Goal: Task Accomplishment & Management: Use online tool/utility

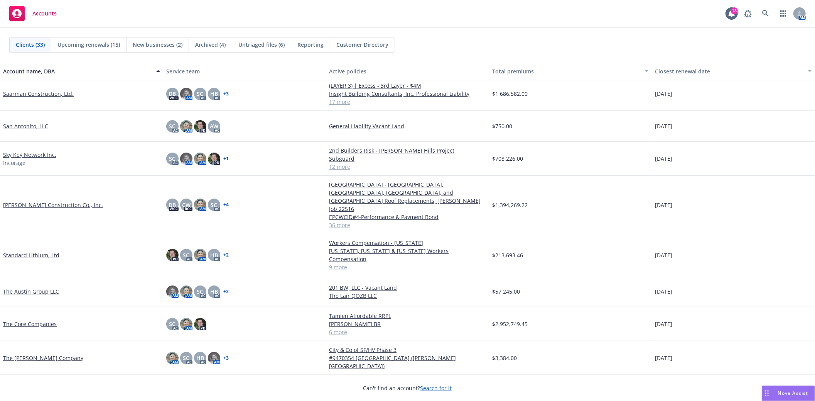
scroll to position [729, 0]
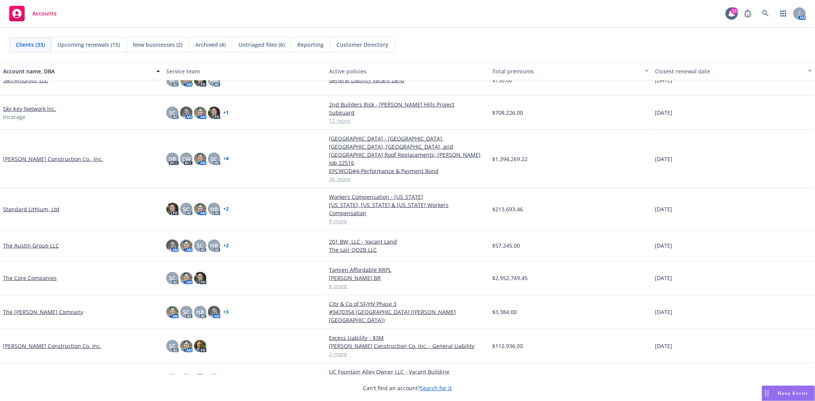
click at [46, 341] on link "[PERSON_NAME] Construction Co. Inc." at bounding box center [52, 345] width 98 height 8
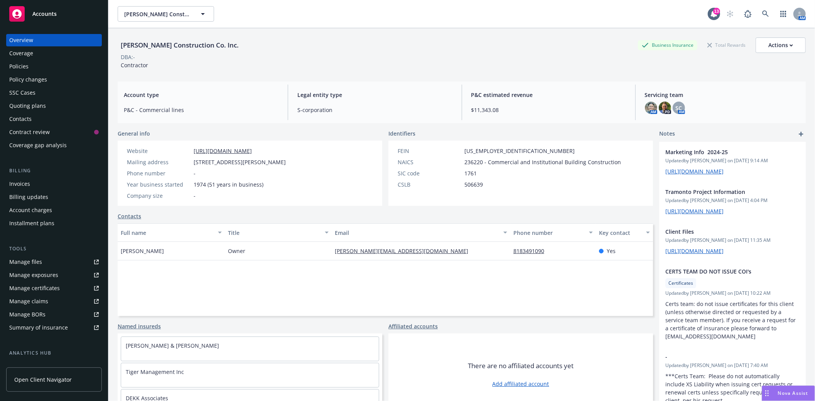
click at [33, 291] on div "Manage certificates" at bounding box center [34, 288] width 51 height 12
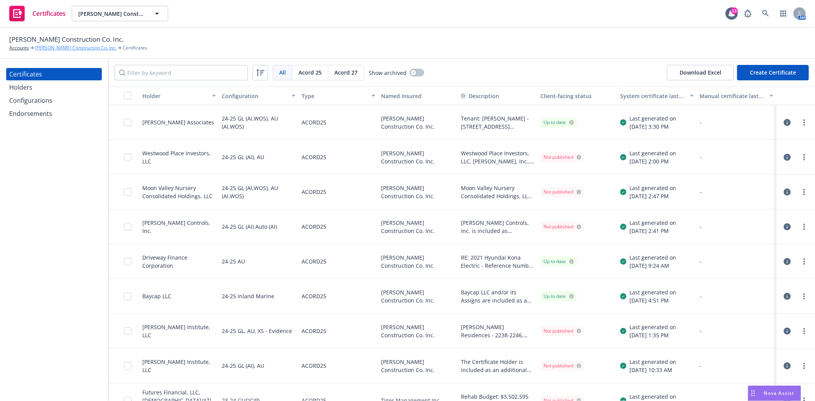
click at [69, 48] on link "[PERSON_NAME] Construction Co. Inc." at bounding box center [75, 47] width 81 height 7
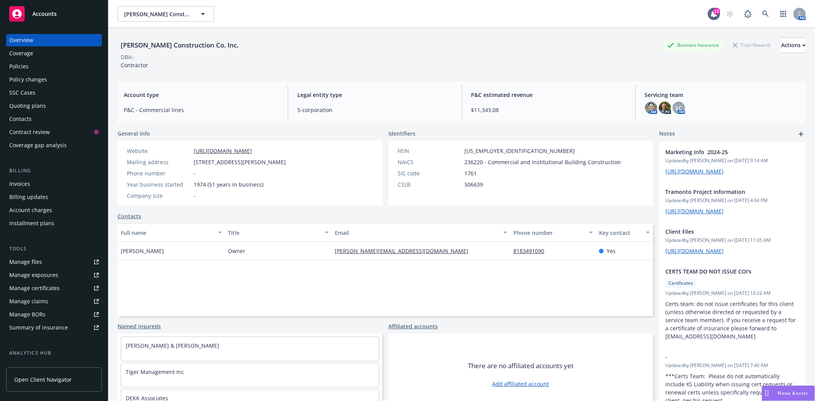
click at [62, 255] on link "Manage files" at bounding box center [54, 261] width 96 height 12
click at [43, 291] on div "Manage certificates" at bounding box center [34, 288] width 51 height 12
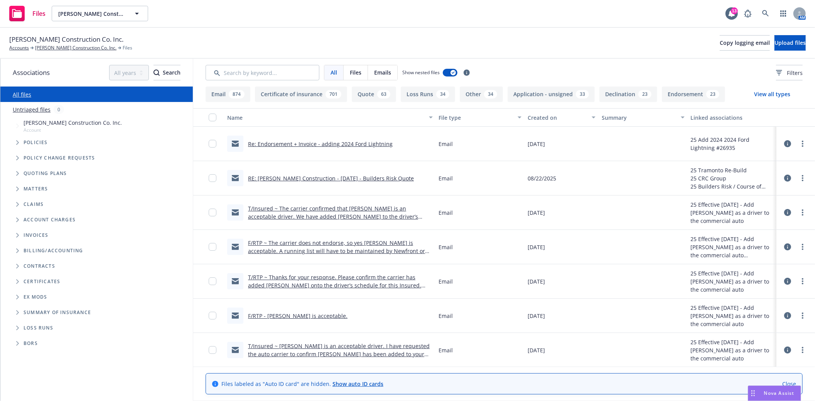
click at [528, 116] on div "Created on" at bounding box center [557, 117] width 59 height 8
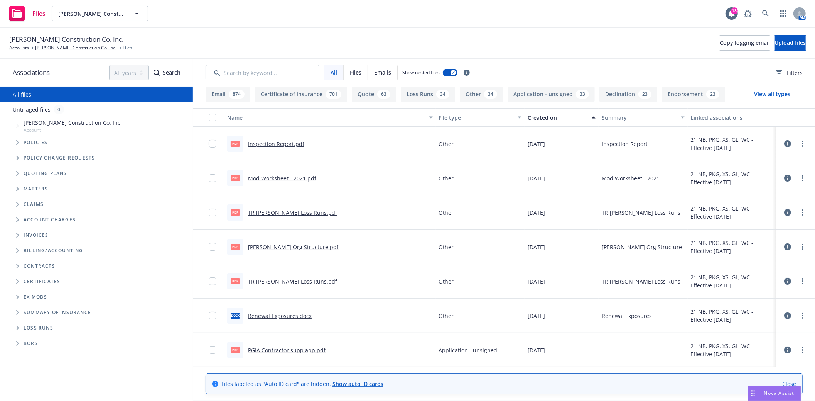
click at [528, 116] on div "Created on" at bounding box center [557, 117] width 59 height 8
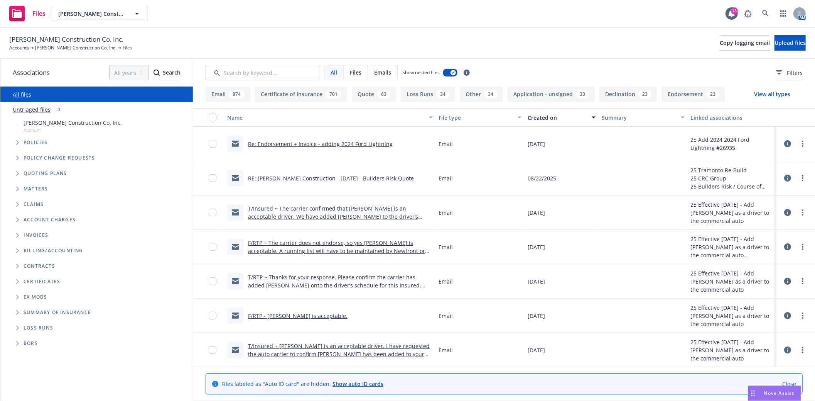
click at [528, 116] on div "Created on" at bounding box center [557, 117] width 59 height 8
click at [525, 117] on button "Created on" at bounding box center [562, 117] width 74 height 19
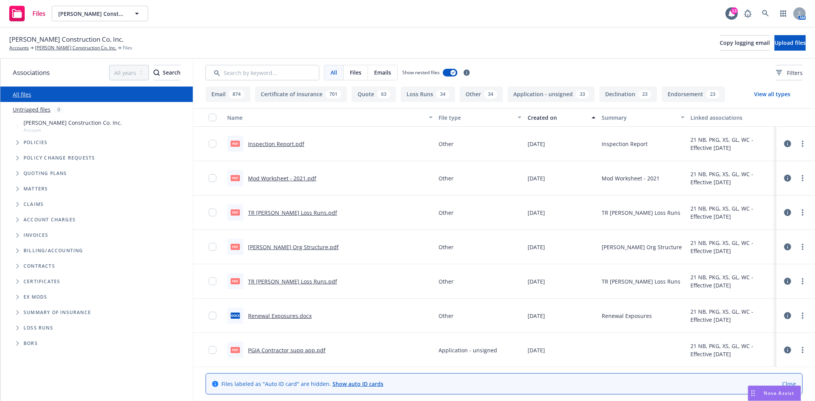
click at [525, 117] on button "Created on" at bounding box center [562, 117] width 74 height 19
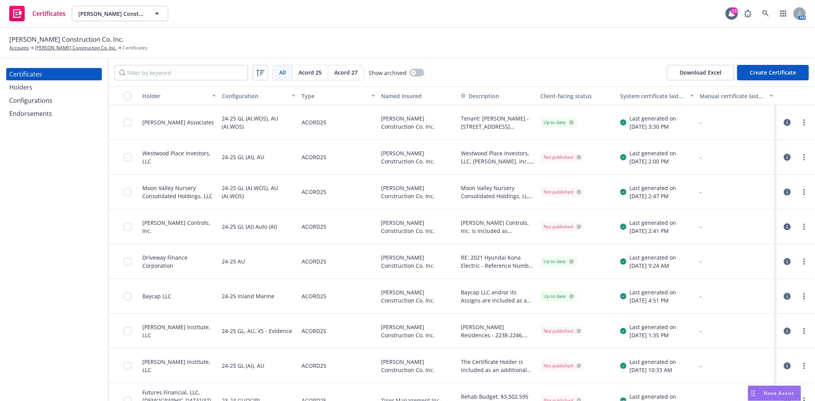
click at [784, 120] on icon "button" at bounding box center [787, 122] width 7 height 7
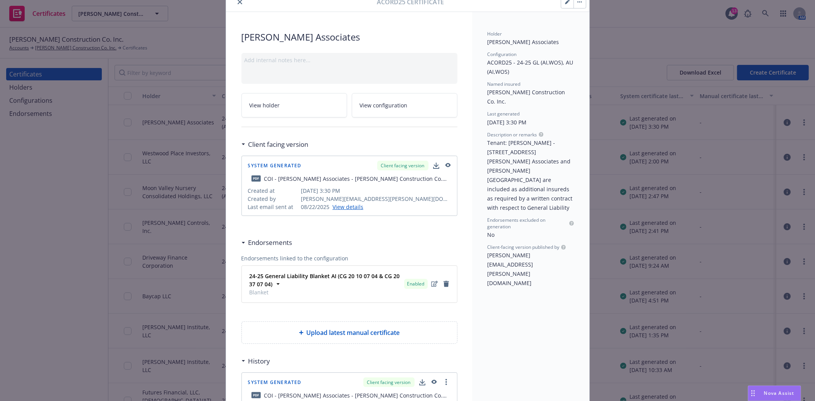
scroll to position [43, 0]
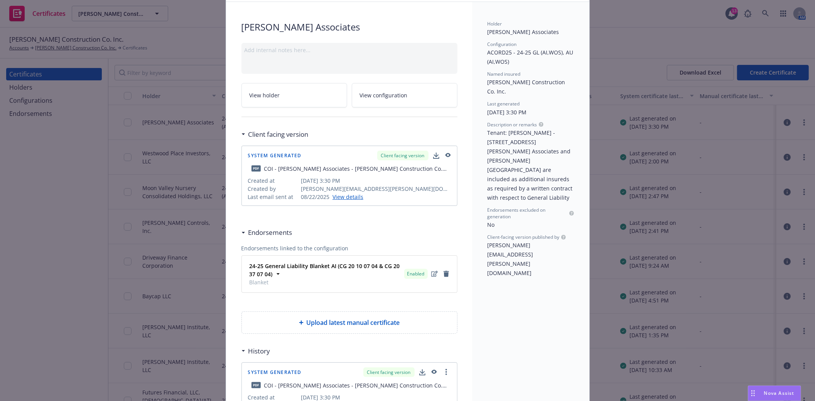
click at [347, 195] on link "View details" at bounding box center [347, 197] width 34 height 8
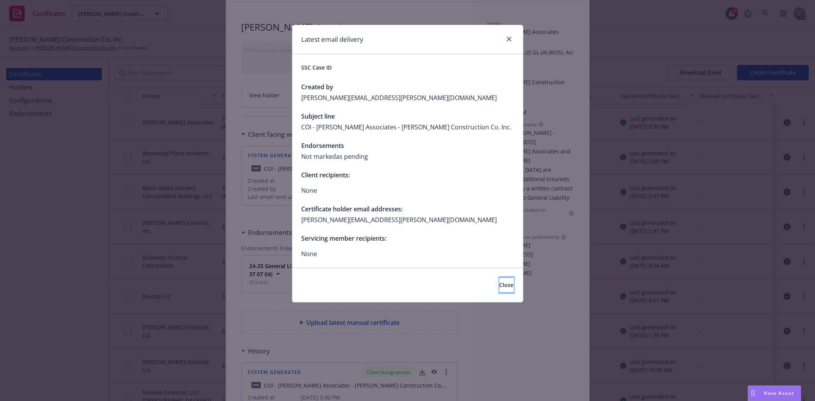
click at [500, 285] on span "Close" at bounding box center [507, 284] width 14 height 7
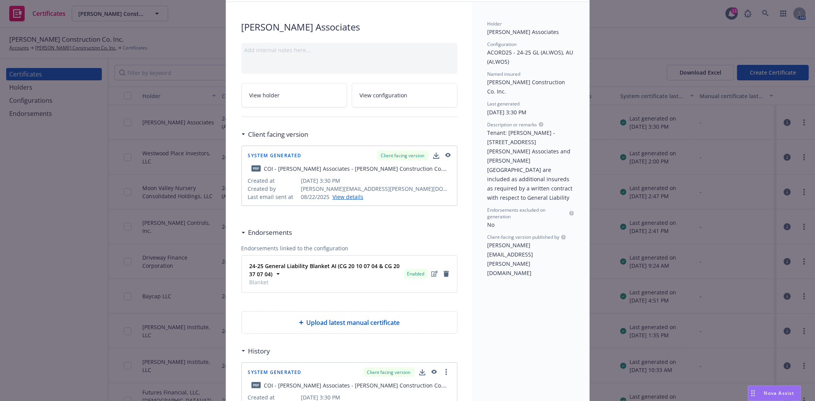
scroll to position [0, 0]
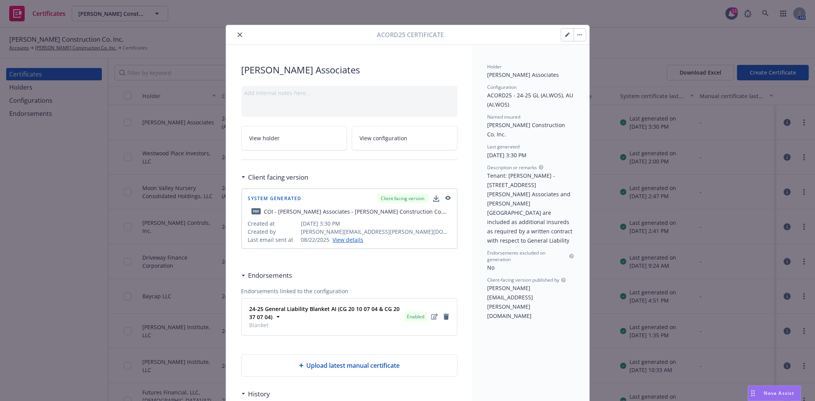
click at [445, 198] on icon "button" at bounding box center [447, 198] width 5 height 4
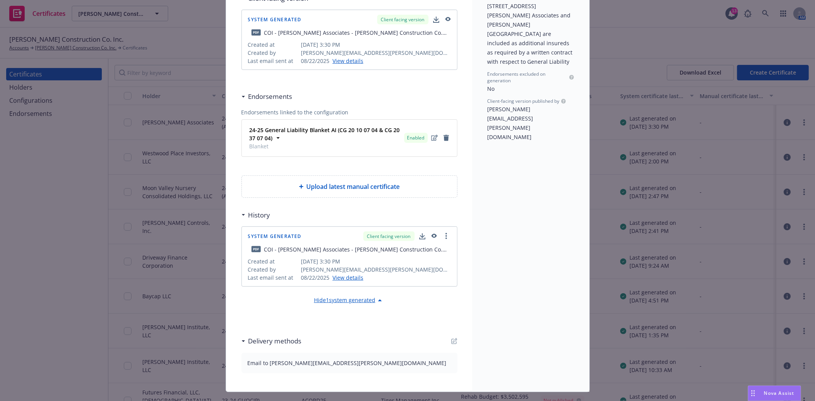
scroll to position [152, 0]
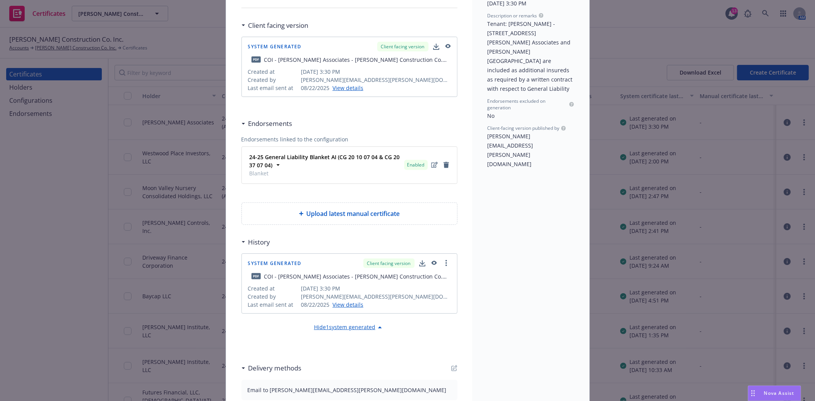
drag, startPoint x: 468, startPoint y: 245, endPoint x: 491, endPoint y: 290, distance: 50.1
click at [491, 290] on div "Holder Gilbert Associates Configuration ACORD25 - 24-25 GL (AI,WOS), AU (AI,WOS…" at bounding box center [530, 155] width 117 height 525
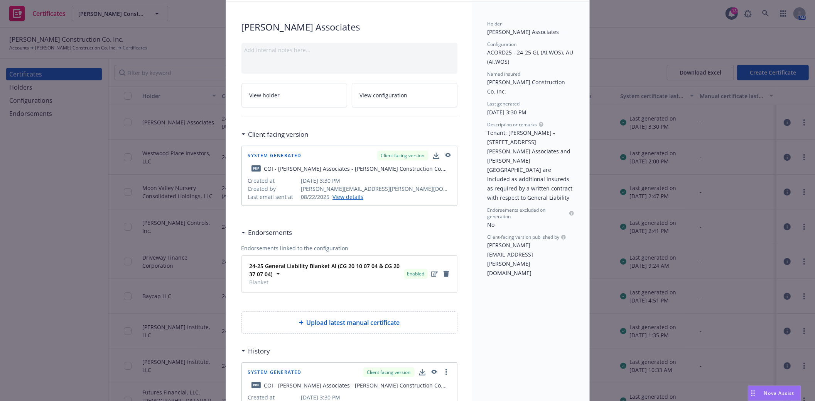
scroll to position [0, 0]
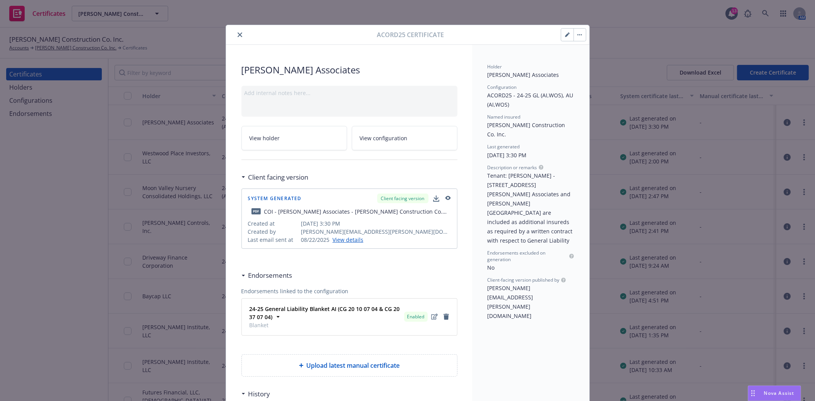
click at [575, 37] on button "button" at bounding box center [580, 35] width 12 height 12
click at [477, 338] on div "Holder Gilbert Associates Configuration ACORD25 - 24-25 GL (AI,WOS), AU (AI,WOS…" at bounding box center [530, 307] width 117 height 525
click at [238, 34] on icon "close" at bounding box center [240, 34] width 5 height 5
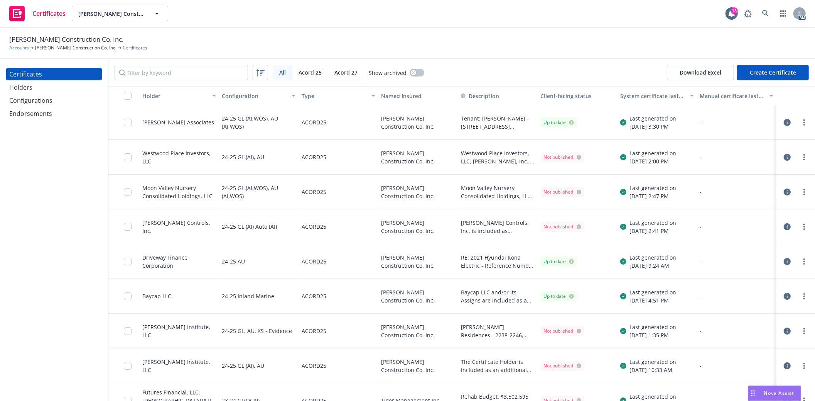
click at [24, 49] on link "Accounts" at bounding box center [19, 47] width 20 height 7
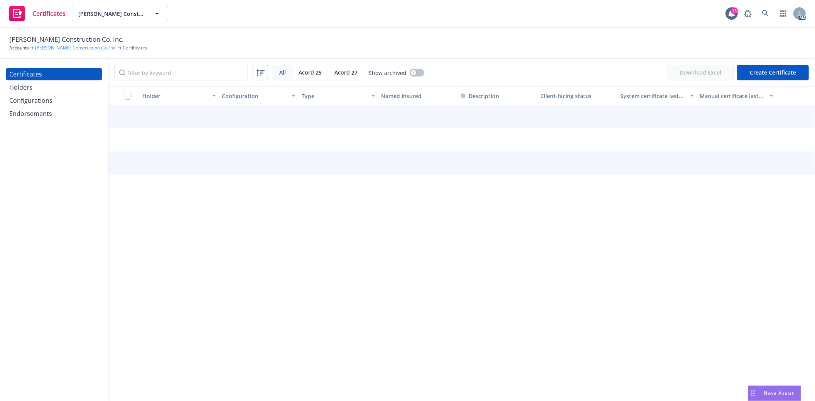
click at [55, 48] on link "[PERSON_NAME] Construction Co. Inc." at bounding box center [75, 47] width 81 height 7
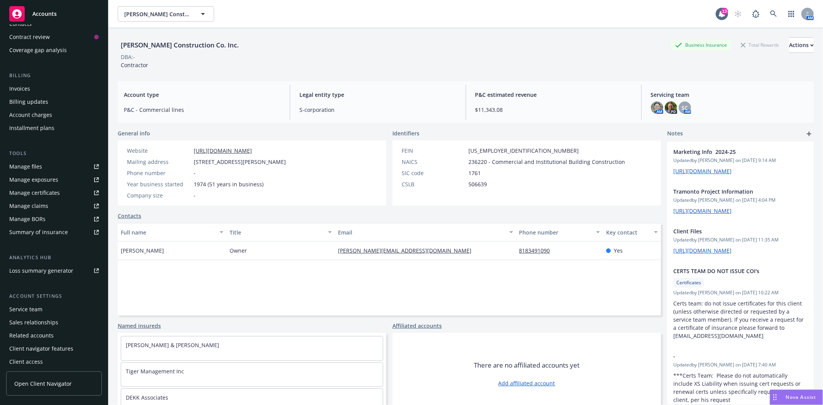
scroll to position [98, 0]
click at [58, 387] on span "Open Client Navigator" at bounding box center [42, 384] width 57 height 8
click at [134, 216] on link "Contacts" at bounding box center [130, 216] width 24 height 8
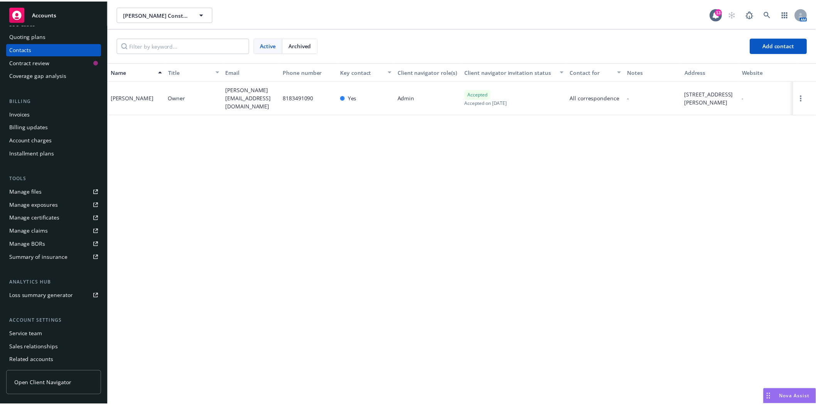
scroll to position [98, 0]
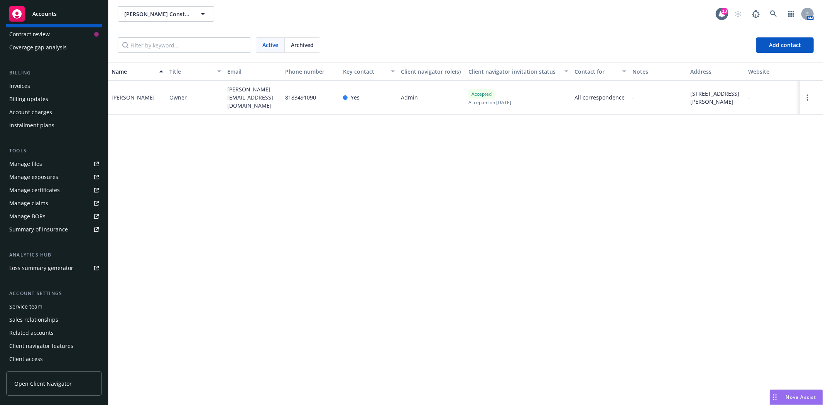
click at [58, 384] on span "Open Client Navigator" at bounding box center [42, 384] width 57 height 8
click at [47, 12] on span "Accounts" at bounding box center [44, 14] width 24 height 6
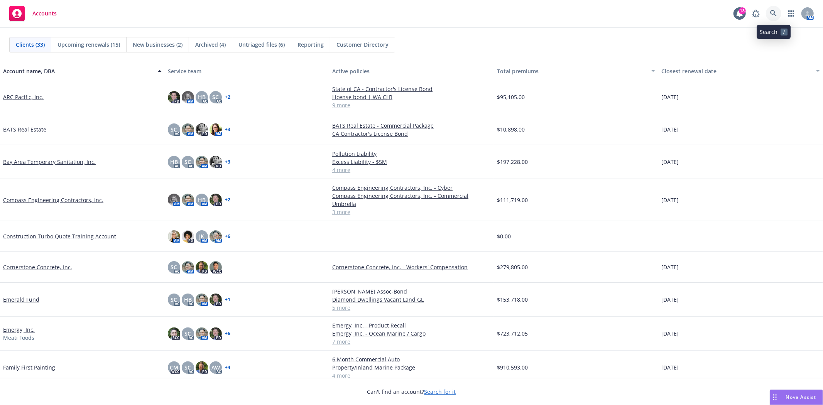
click at [774, 13] on icon at bounding box center [773, 13] width 7 height 7
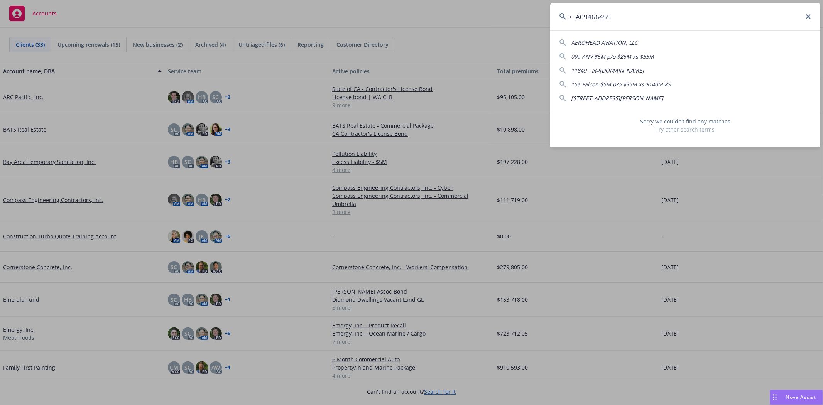
drag, startPoint x: 575, startPoint y: 18, endPoint x: 565, endPoint y: 18, distance: 10.4
click at [565, 18] on div "• A09466455" at bounding box center [685, 17] width 270 height 28
type input "A09466455"
click at [808, 17] on icon at bounding box center [808, 16] width 5 height 5
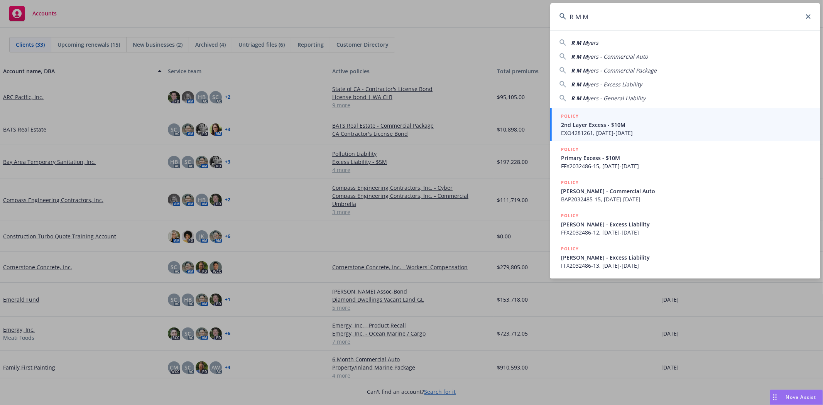
click at [607, 46] on div "R M M yers" at bounding box center [686, 43] width 252 height 8
type input "[PERSON_NAME]"
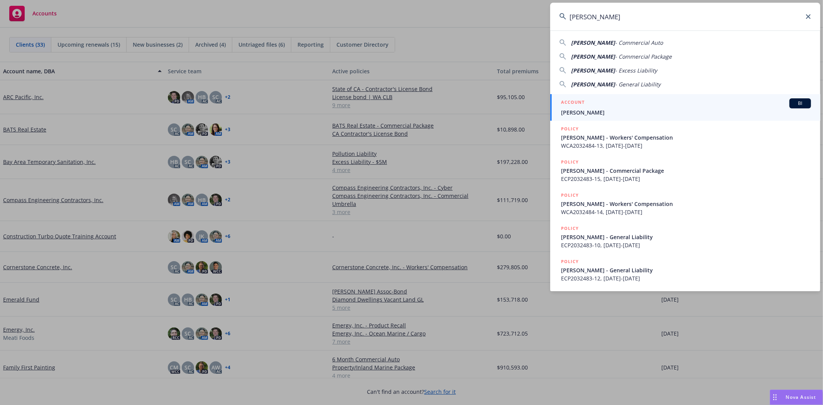
click at [577, 109] on span "[PERSON_NAME]" at bounding box center [686, 112] width 250 height 8
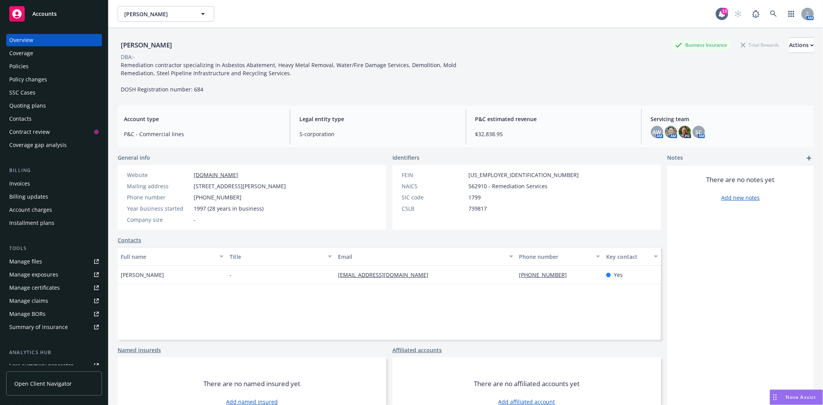
click at [56, 82] on div "Policy changes" at bounding box center [54, 79] width 90 height 12
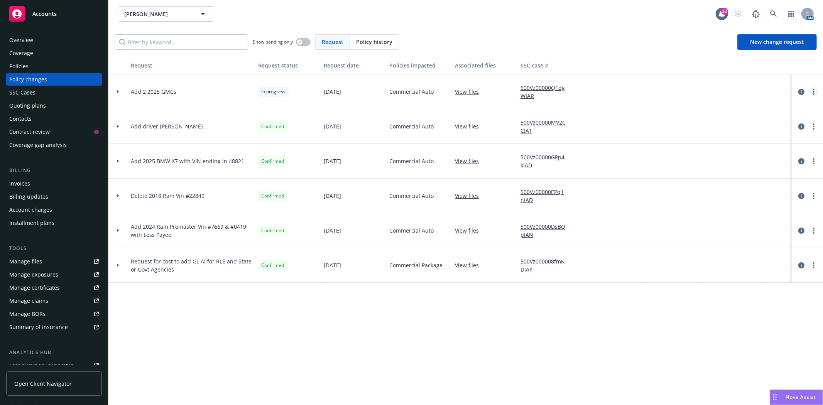
click at [813, 91] on circle "more" at bounding box center [814, 92] width 2 height 2
click at [735, 155] on link "Resume workflow" at bounding box center [752, 153] width 132 height 15
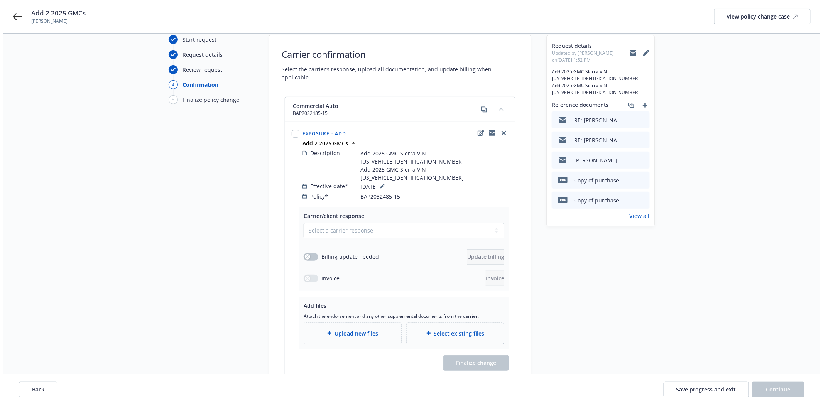
scroll to position [43, 0]
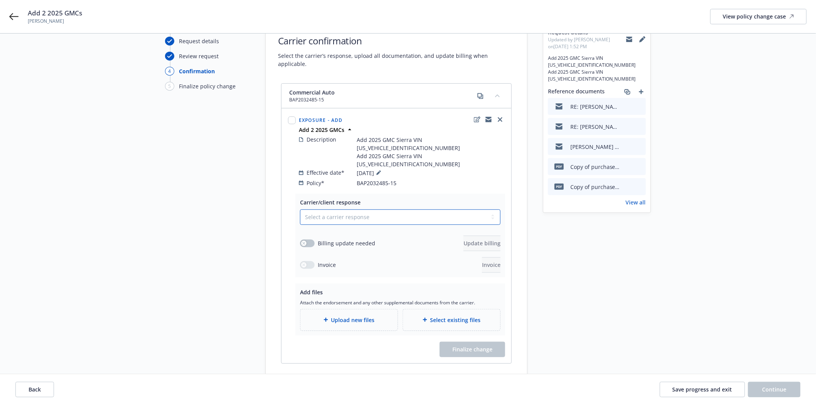
click at [332, 210] on select "Select a carrier response Accepted Accepted with revision No endorsement needed…" at bounding box center [400, 217] width 201 height 15
select select "ACCEPTED"
click at [300, 210] on select "Select a carrier response Accepted Accepted with revision No endorsement needed…" at bounding box center [400, 217] width 201 height 15
click at [311, 240] on button "button" at bounding box center [307, 244] width 15 height 8
click at [494, 236] on button "Update billing" at bounding box center [482, 243] width 37 height 15
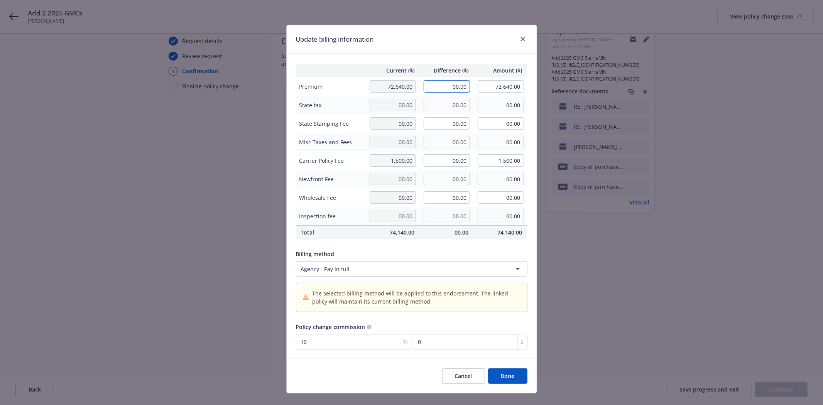
click at [447, 87] on input "00.00" at bounding box center [447, 86] width 46 height 12
type input "7,902.00"
type input "80,542.00"
type input "790.2"
click at [514, 380] on button "Done" at bounding box center [507, 376] width 39 height 15
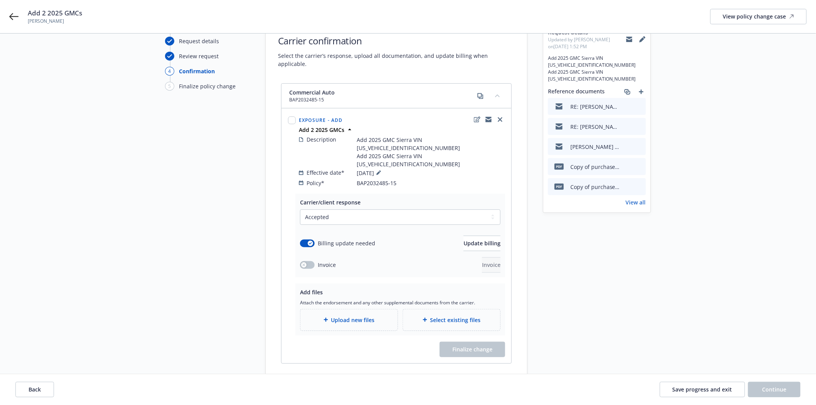
click at [369, 309] on div "Upload new files" at bounding box center [349, 319] width 97 height 21
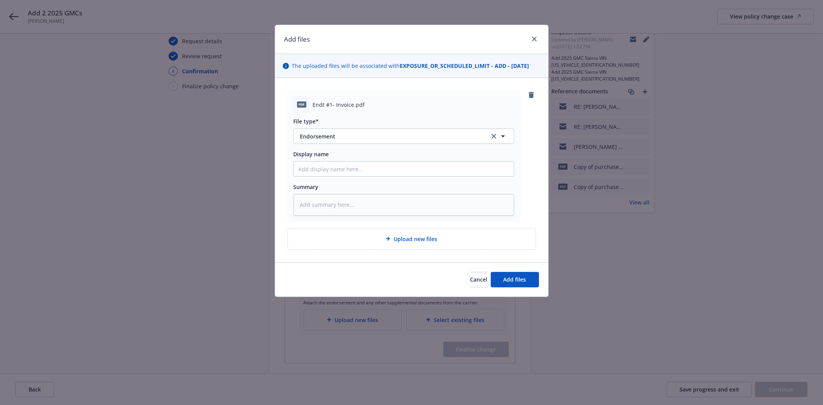
type textarea "x"
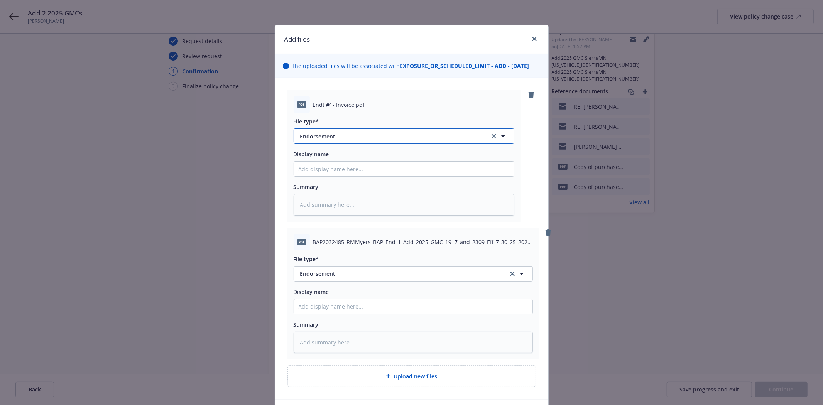
click at [352, 134] on span "Endorsement" at bounding box center [389, 136] width 179 height 8
type input "invoi"
click at [340, 179] on span "Invoice - Third Party" at bounding box center [328, 178] width 53 height 8
click at [341, 166] on input "Display name" at bounding box center [404, 169] width 220 height 15
type textarea "x"
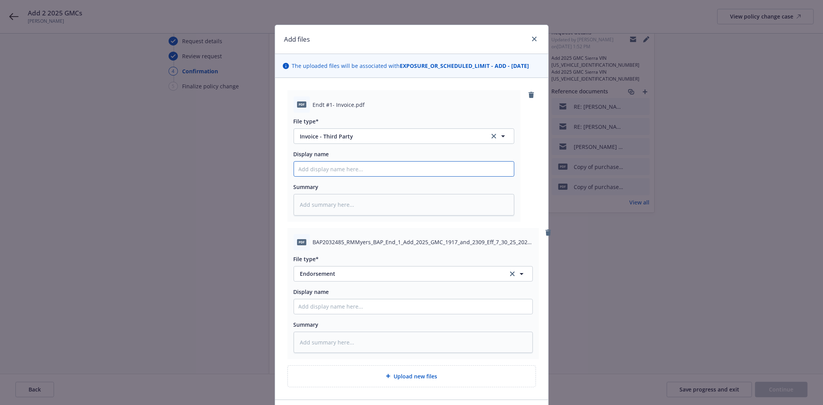
type input "J"
type textarea "x"
type input "Je"
type textarea "x"
type input "Jen"
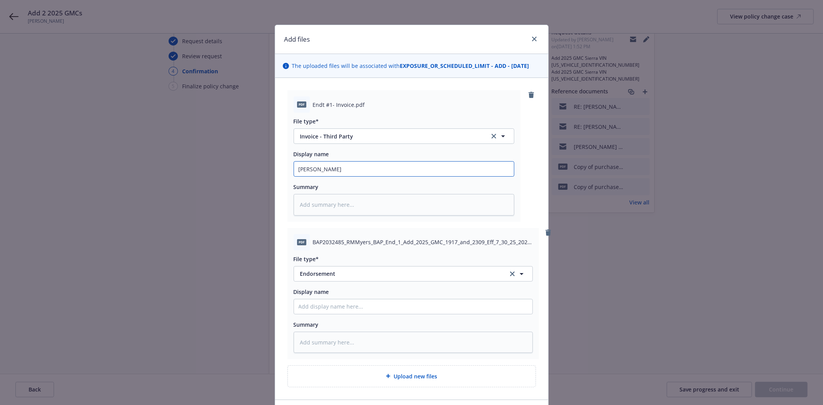
type textarea "x"
type input "Jenc"
type textarea "x"
type input "Jenca"
type textarea "x"
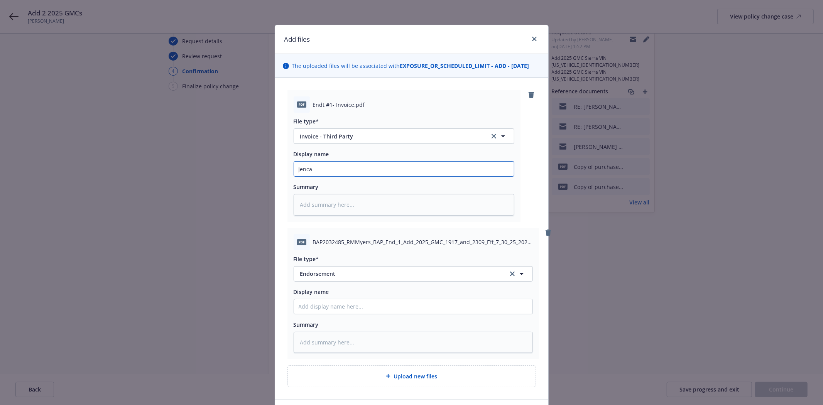
type input "Jencap"
type textarea "x"
type input "Jencap"
type textarea "x"
type input "Jencap e"
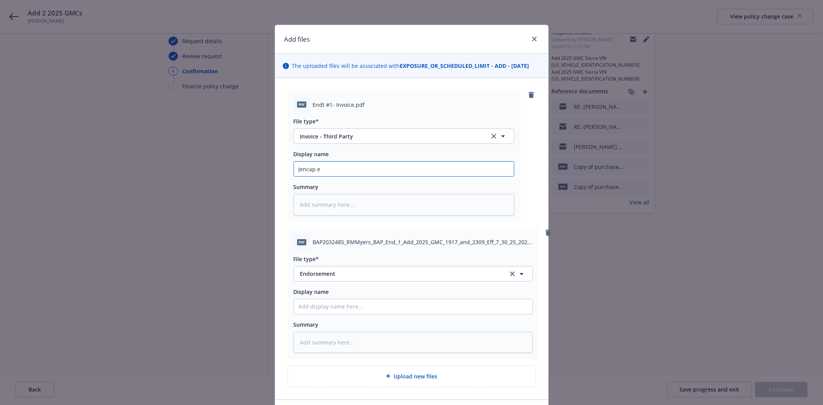
type textarea "x"
type input "Jencap en"
type textarea "x"
type input "Jencap e"
type textarea "x"
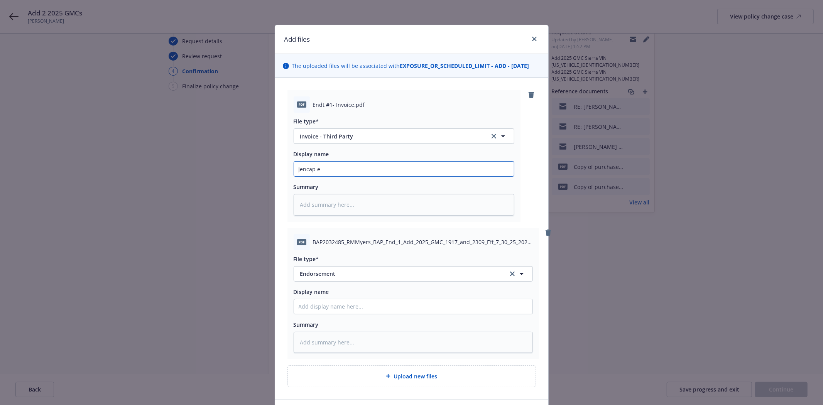
type input "Jencap"
type textarea "x"
type input "Jencap i"
type textarea "x"
type input "Jencap in"
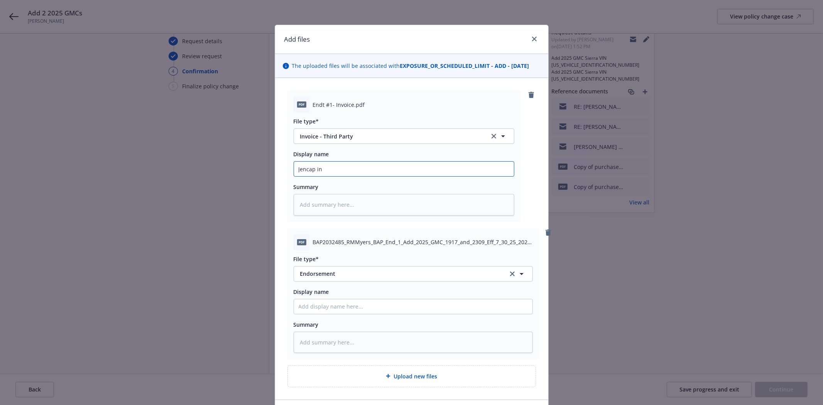
type textarea "x"
type input "Jencap inv"
type textarea "x"
type input "Jencap invo"
type textarea "x"
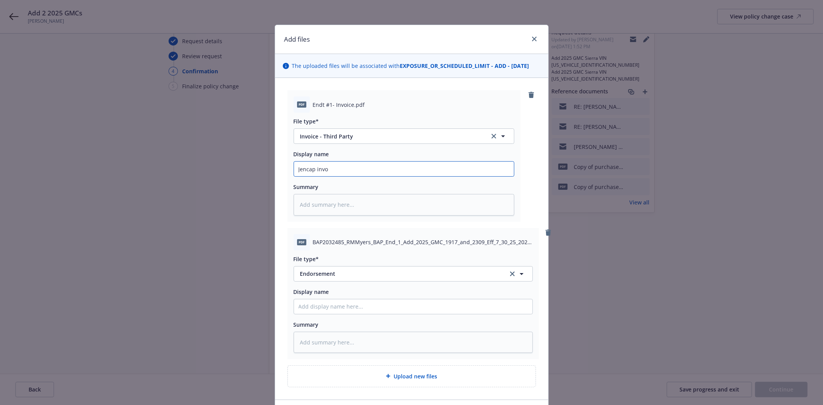
type input "Jencap invoi"
type textarea "x"
type input "Jencap invoic"
type textarea "x"
type input "Jencap invoice"
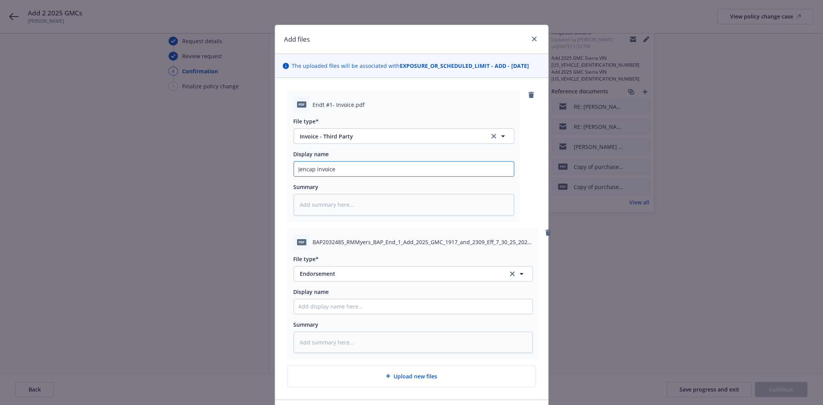
type textarea "x"
type input "Jencap invoice"
type textarea "x"
type input "Jencap invoice -"
type textarea "x"
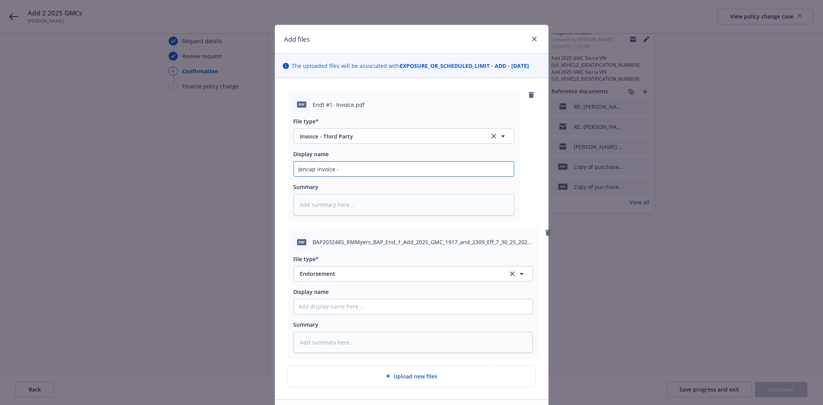
type input "Jencap invoice -"
type textarea "x"
type input "Jencap invoice - a"
type textarea "x"
type input "Jencap invoice - ad"
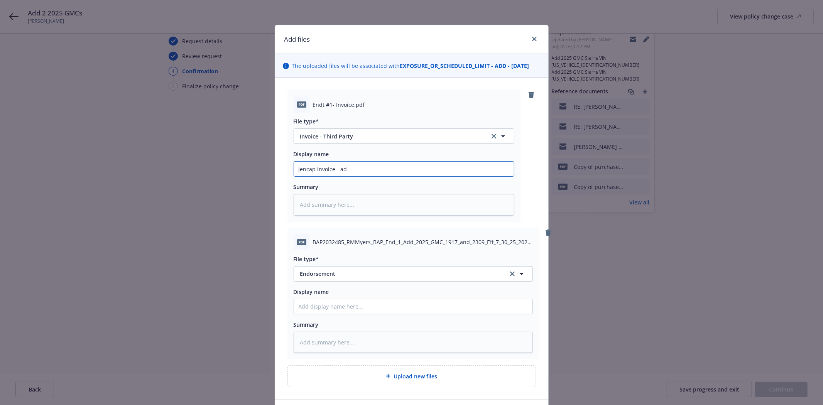
type textarea "x"
type input "Jencap invoice - add"
type textarea "x"
type input "Jencap invoice - addi"
type textarea "x"
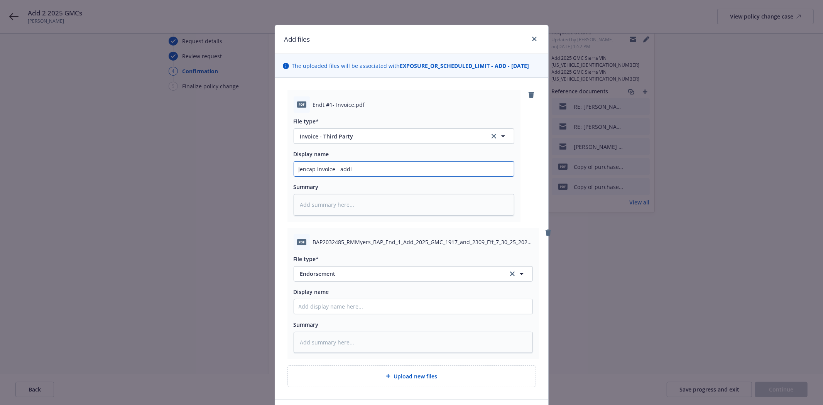
type input "Jencap invoice - addin"
type textarea "x"
type input "Jencap invoice - adding"
type textarea "x"
type input "Jencap invoice - adding"
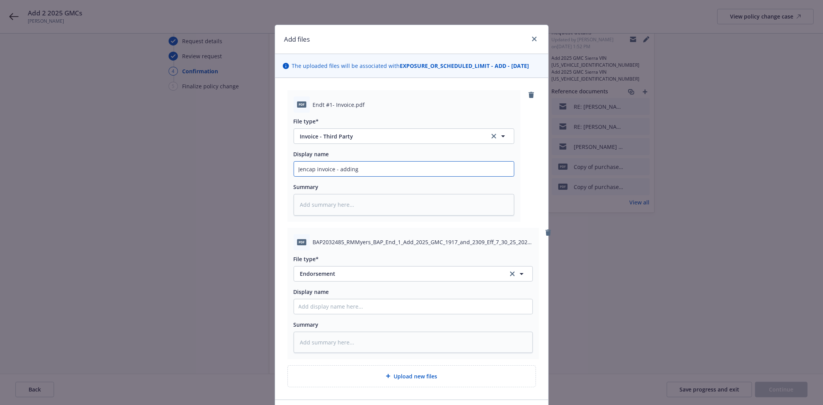
type textarea "x"
type input "Jencap invoice - adding 2"
type textarea "x"
type input "Jencap invoice - adding 2"
type textarea "x"
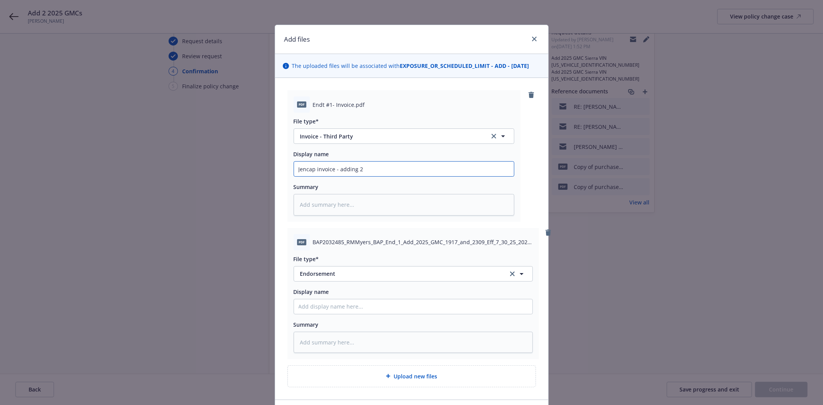
type input "Jencap invoice - adding 2 a"
type textarea "x"
type input "Jencap invoice - adding 2 au"
type textarea "x"
type input "Jencap invoice - adding 2 aut"
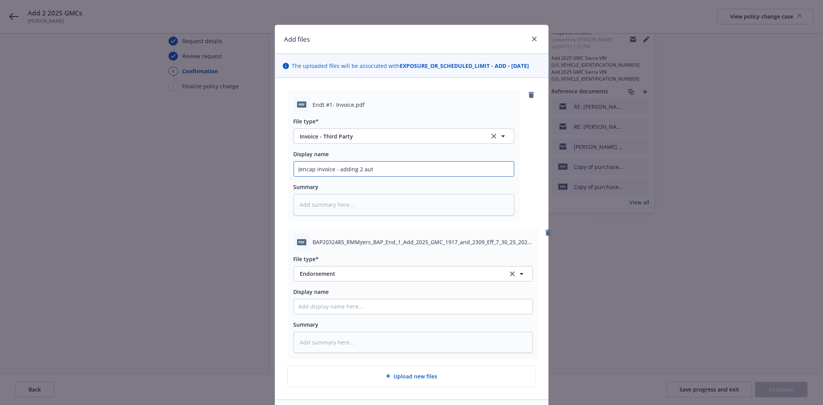
type textarea "x"
type input "Jencap invoice - adding 2 auto"
type textarea "x"
type input "Jencap invoice - adding 2 autos"
click at [331, 176] on input "Display name" at bounding box center [404, 169] width 220 height 15
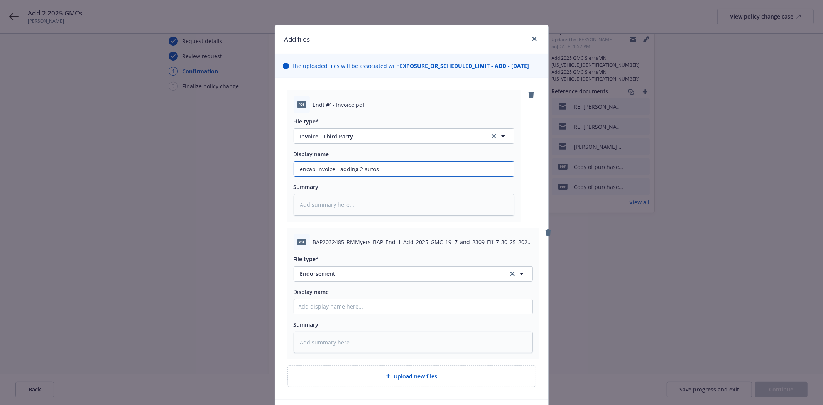
click at [397, 171] on input "Jencap invoice - adding 2 autos" at bounding box center [404, 169] width 220 height 15
type textarea "x"
type input "Jencap invoice - adding 2 autos"
type textarea "x"
type input "Jencap invoice - adding 2 autos V"
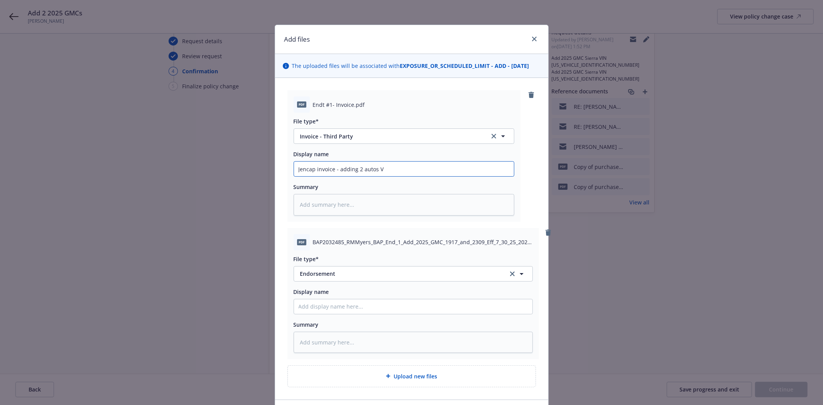
type textarea "x"
type input "Jencap invoice - adding 2 autos VI"
type textarea "x"
type input "Jencap invoice - adding 2 autos V"
type textarea "x"
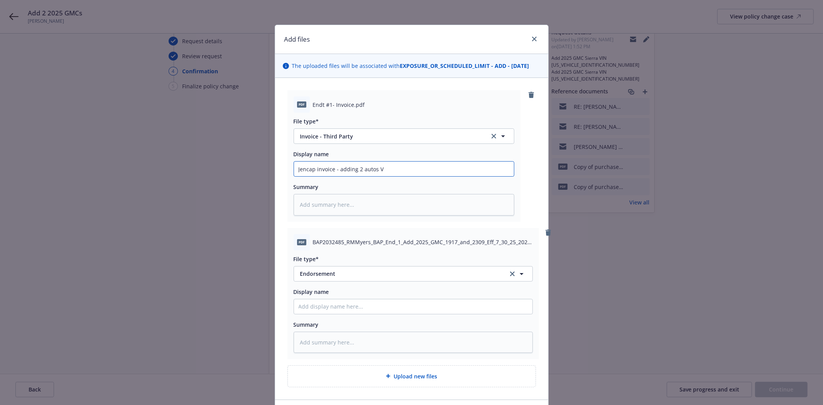
type input "Jencap invoice - adding 2 autos VI"
type textarea "x"
type input "Jencap invoice - adding 2 autos VIN"
type textarea "x"
type input "Jencap invoice - adding 2 autos VINs"
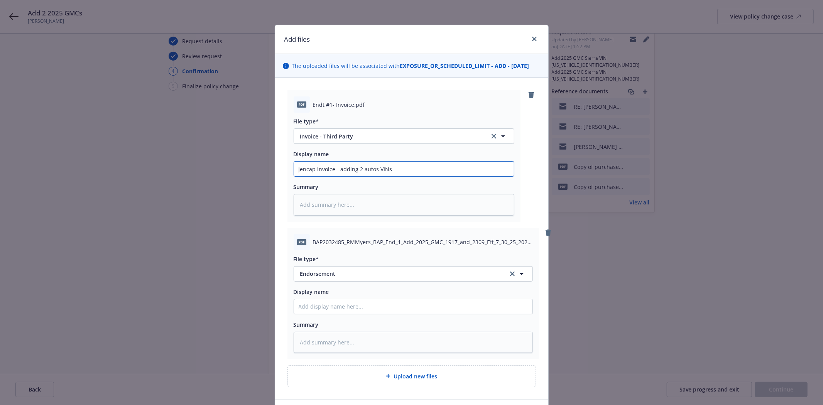
type textarea "x"
type input "Jencap invoice - adding 2 autos VINs"
type textarea "x"
type input "Jencap invoice - adding 2 autos VINs i"
type textarea "x"
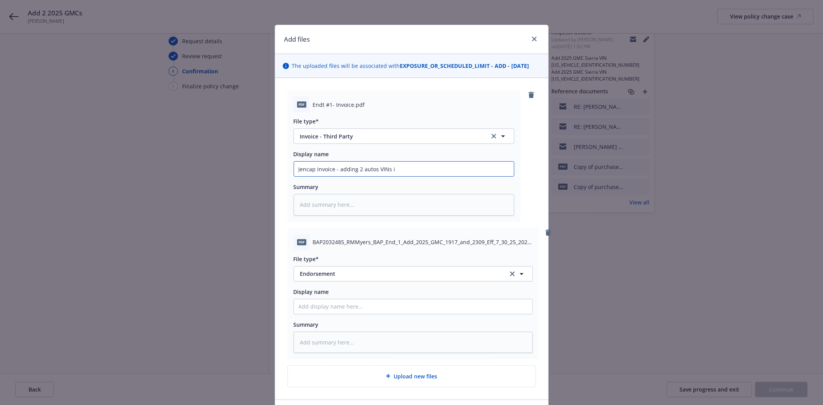
type input "Jencap invoice - adding 2 autos VINs in"
type textarea "x"
type input "Jencap invoice - adding 2 autos VINs i"
type textarea "x"
type input "Jencap invoice - adding 2 autos VINs"
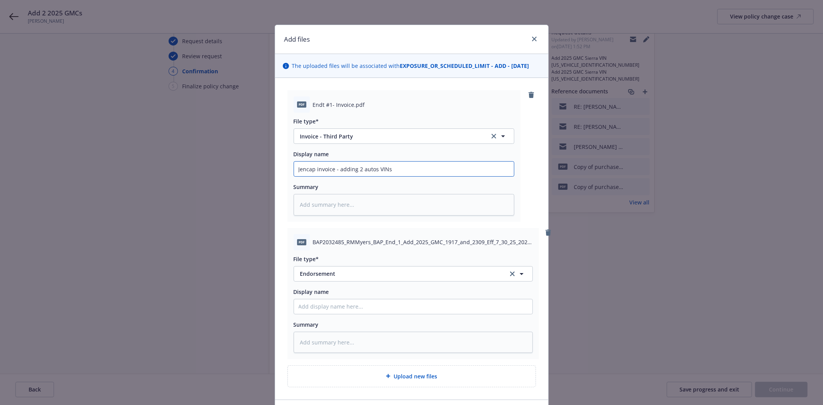
type textarea "x"
type input "Jencap invoice - adding 2 autos VINs e"
type textarea "x"
type input "Jencap invoice - adding 2 autos VINs en"
type textarea "x"
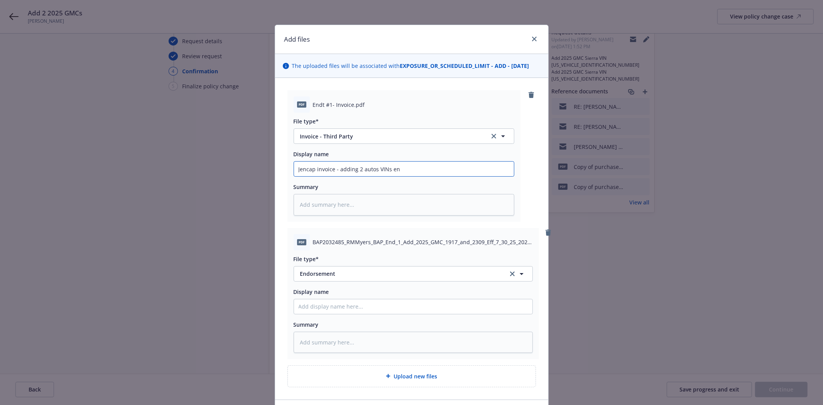
type input "Jencap invoice - adding 2 autos VINs end"
type textarea "x"
type input "Jencap invoice - adding 2 autos VINs endi"
type textarea "x"
type input "Jencap invoice - adding 2 autos VINs endin"
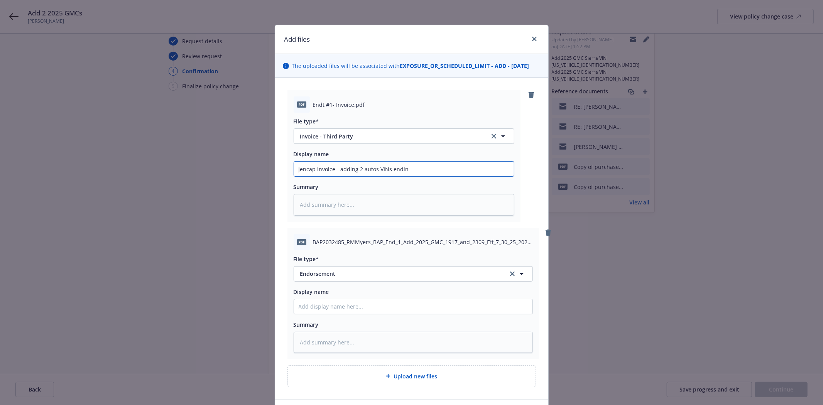
type textarea "x"
type input "Jencap invoice - adding 2 autos VINs ending"
type textarea "x"
type input "Jencap invoice - adding 2 autos VINs ending"
type textarea "x"
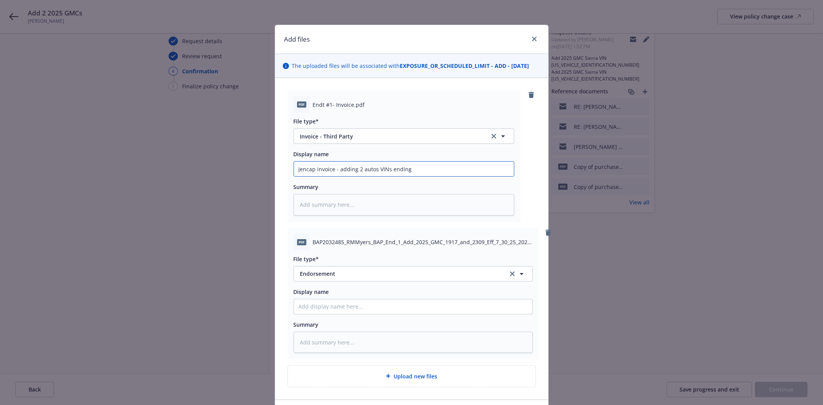
type input "Jencap invoice - adding 2 autos VINs ending i"
type textarea "x"
type input "Jencap invoice - adding 2 autos VINs ending in"
type textarea "x"
type input "Jencap invoice - adding 2 autos VINs ending in"
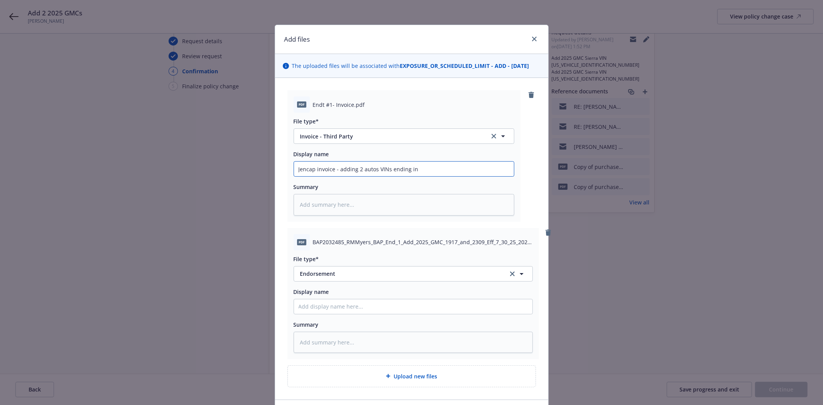
type textarea "x"
type input "Jencap invoice - adding 2 autos VINs ending in 5"
type textarea "x"
type input "Jencap invoice - adding 2 autos VINs ending in 51"
type textarea "x"
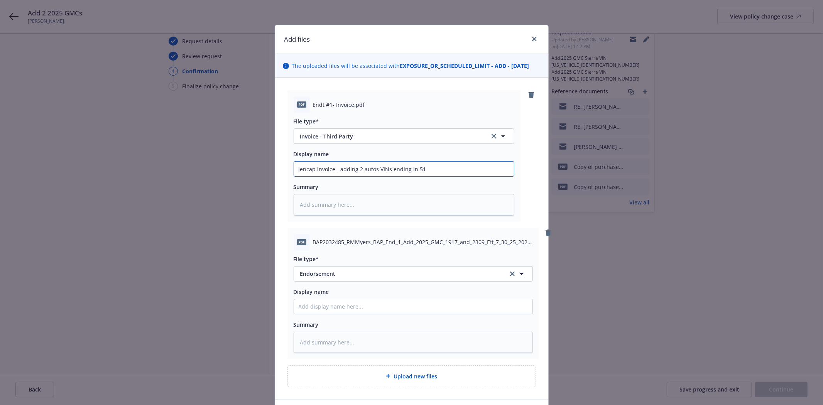
type input "Jencap invoice - adding 2 autos VINs ending in 519"
type textarea "x"
type input "Jencap invoice - adding 2 autos VINs ending in 5191"
type textarea "x"
type input "Jencap invoice - adding 2 autos VINs ending in 51917"
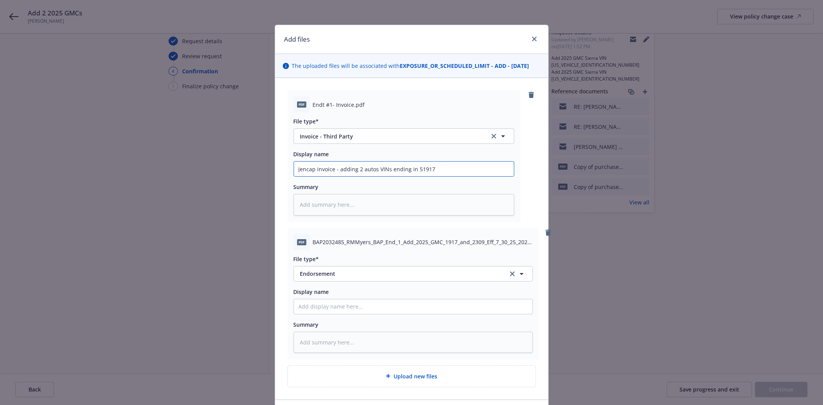
type textarea "x"
type input "Jencap invoice - adding 2 autos VINs ending in 51917"
type textarea "x"
type input "Jencap invoice - adding 2 autos VINs ending in 51917 &"
type textarea "x"
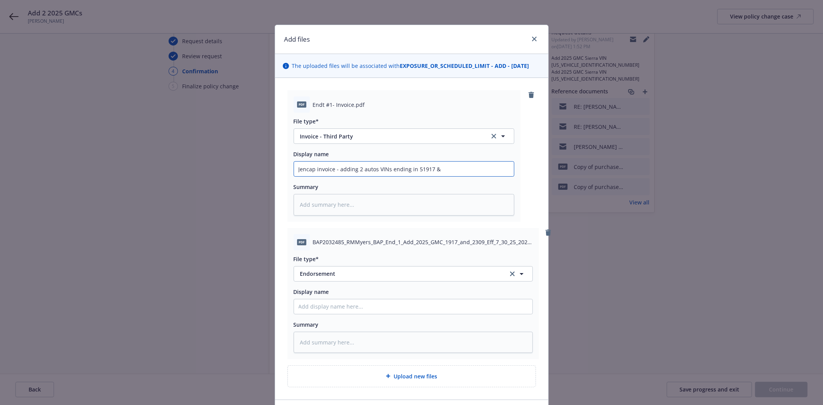
type input "Jencap invoice - adding 2 autos VINs ending in 51917 &"
type textarea "x"
type input "Jencap invoice - adding 2 autos VINs ending in 51917 & 4"
type textarea "x"
type input "Jencap invoice - adding 2 autos VINs ending in 51917 & 42"
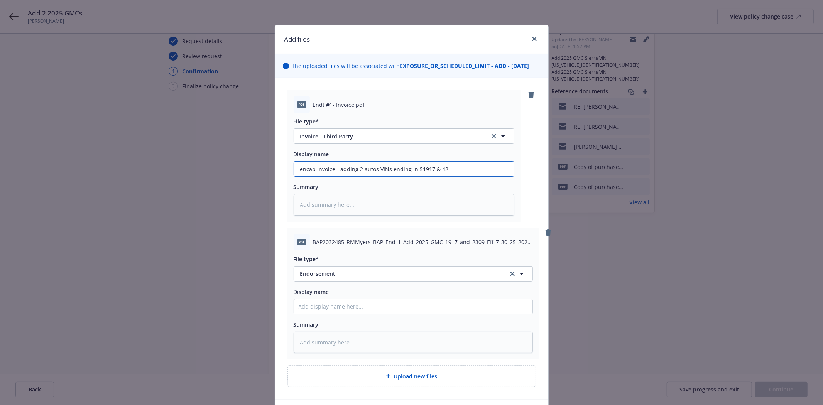
type textarea "x"
type input "Jencap invoice - adding 2 autos VINs ending in 51917 & 423"
type textarea "x"
type input "Jencap invoice - adding 2 autos VINs ending in 51917 & 4230"
type textarea "x"
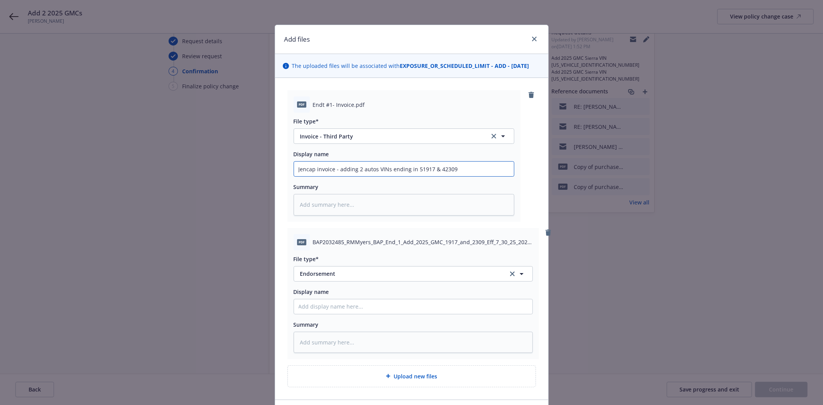
type input "Jencap invoice - adding 2 autos VINs ending in 51917 & 42309"
click at [377, 176] on input "Display name" at bounding box center [404, 169] width 220 height 15
type textarea "x"
type input "K"
type textarea "x"
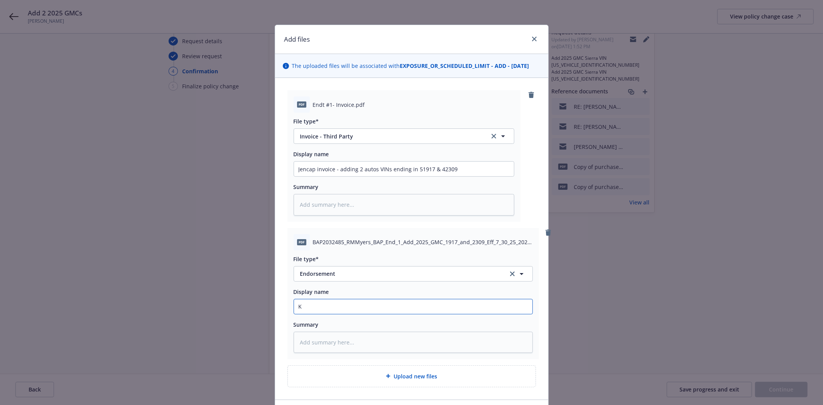
type input "Ke"
type textarea "x"
type input "Key"
type textarea "x"
type input "Key"
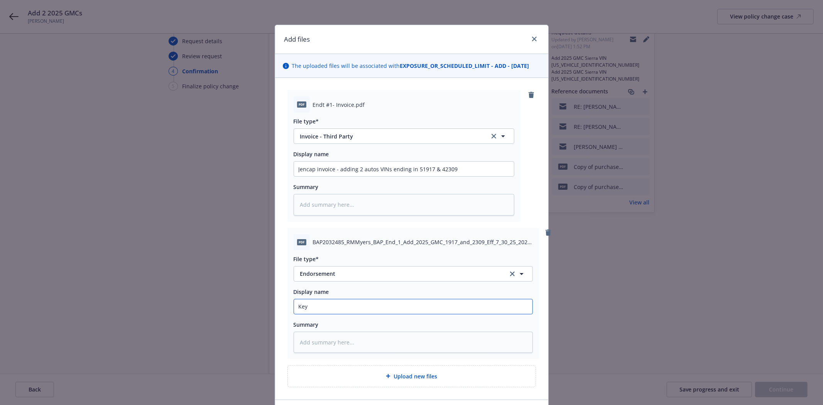
type textarea "x"
type input "Key R"
type textarea "x"
type input "Key Ri"
type textarea "x"
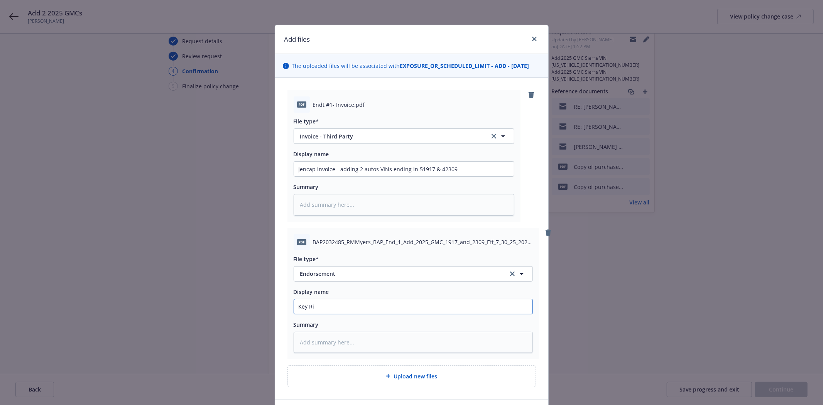
type input "Key Ris"
type textarea "x"
type input "Key Risk"
type textarea "x"
type input "Key Risk"
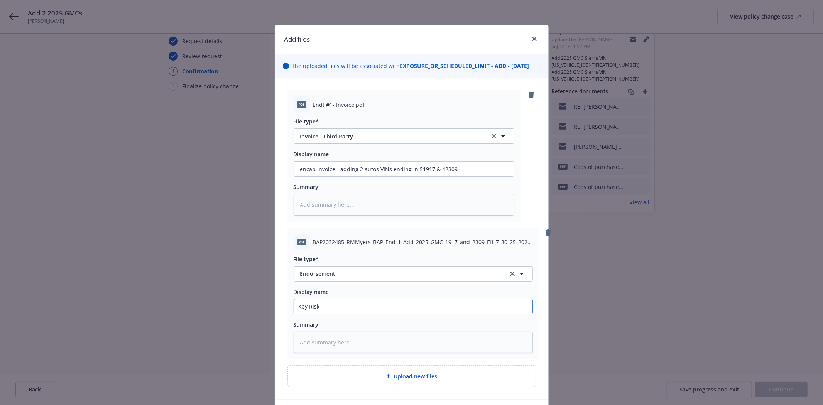
type textarea "x"
type input "Key Risk E"
type textarea "x"
type input "Key Risk En"
type textarea "x"
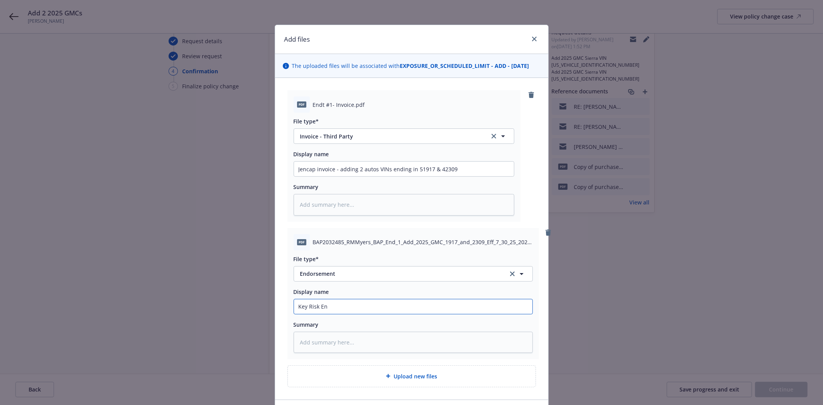
type input "Key Risk End"
type textarea "x"
type input "Key Risk Endo"
type textarea "x"
type input "Key Risk Endor"
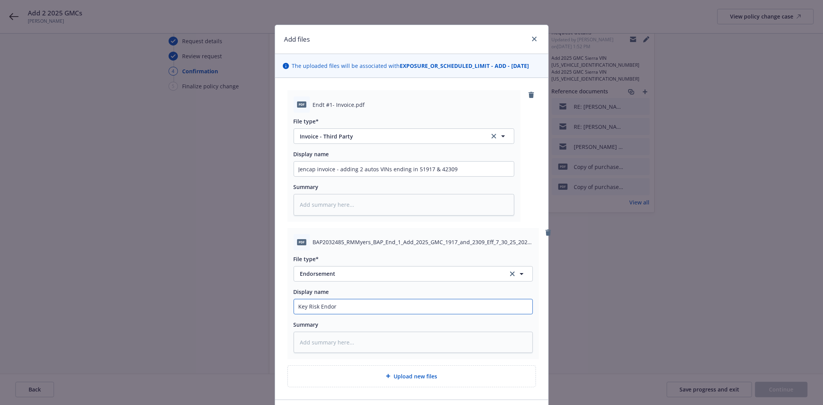
type textarea "x"
type input "Key Risk Endors"
type textarea "x"
type input "Key Risk Endorse"
type textarea "x"
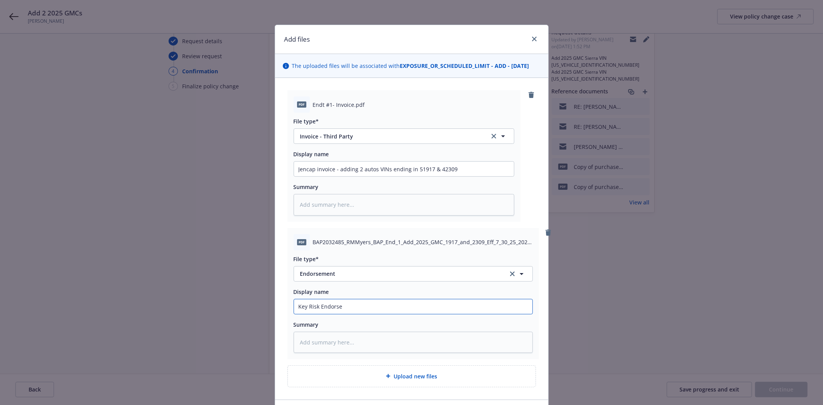
type input "Key Risk Endorsem"
type textarea "x"
type input "Key Risk Endorseme"
type textarea "x"
type input "Key Risk Endorsemen"
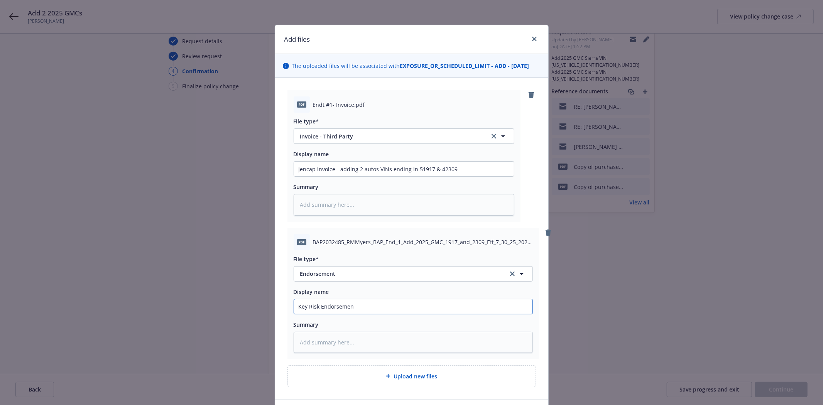
type textarea "x"
type input "Key Risk Endorsement"
type textarea "x"
type input "Key Risk Endorsement"
type textarea "x"
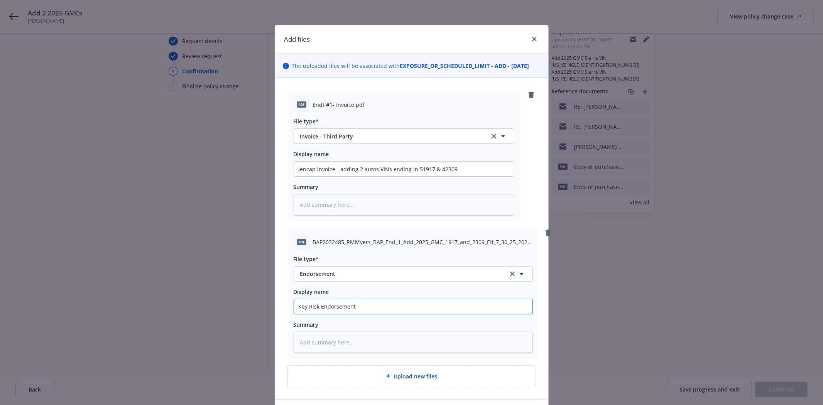
type input "Key Risk Endorsement a"
type textarea "x"
type input "Key Risk Endorsement ad"
type textarea "x"
type input "Key Risk Endorsement add"
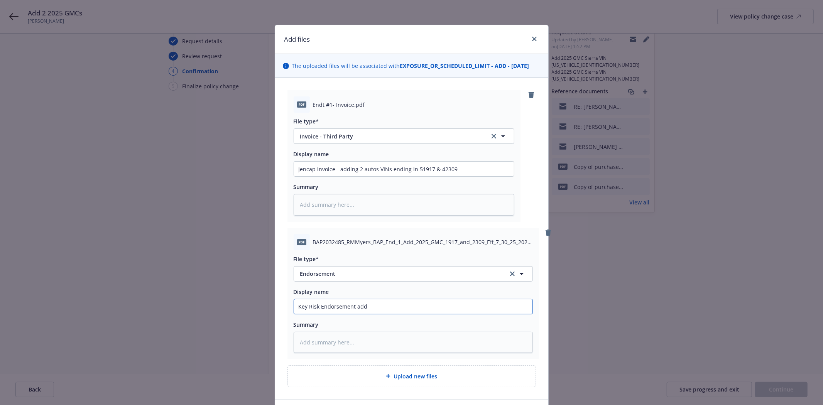
type textarea "x"
type input "Key Risk Endorsement addi"
type textarea "x"
type input "Key Risk Endorsement addin"
drag, startPoint x: 354, startPoint y: 170, endPoint x: 461, endPoint y: 169, distance: 106.9
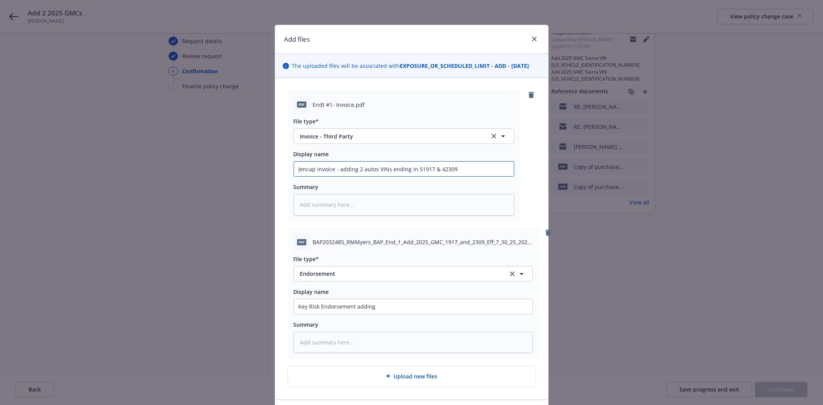
click at [461, 169] on input "Jencap invoice - adding 2 autos VINs ending in 51917 & 42309" at bounding box center [404, 169] width 220 height 15
click at [399, 176] on input "Key Risk Endorsement adding" at bounding box center [404, 169] width 220 height 15
paste input "2 autos VINs ending in 51917 & 42309"
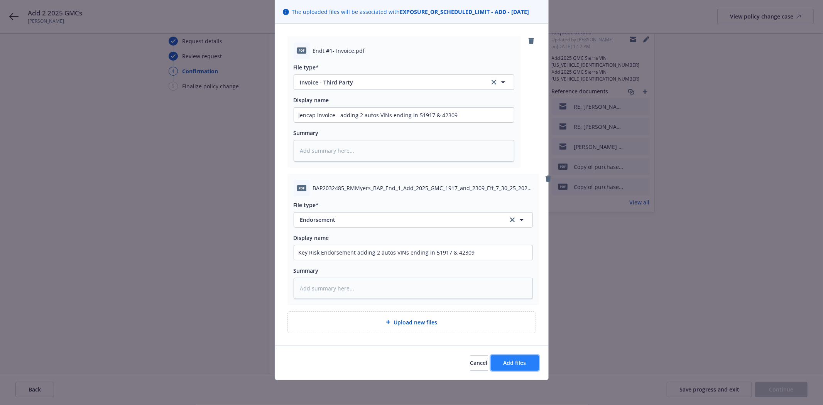
click at [498, 358] on button "Add files" at bounding box center [515, 362] width 48 height 15
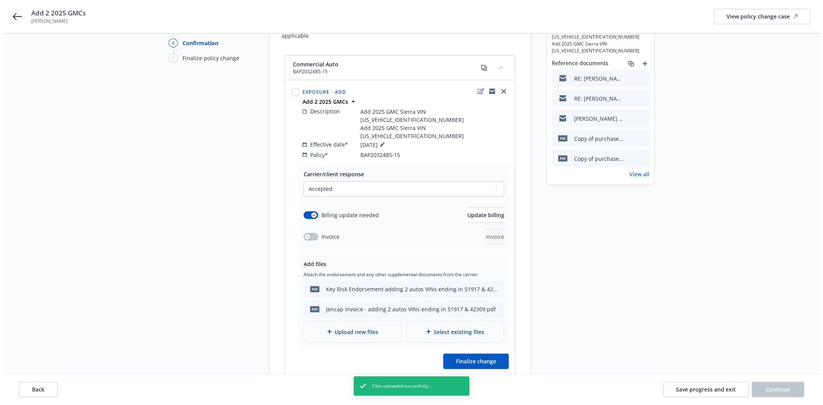
scroll to position [86, 0]
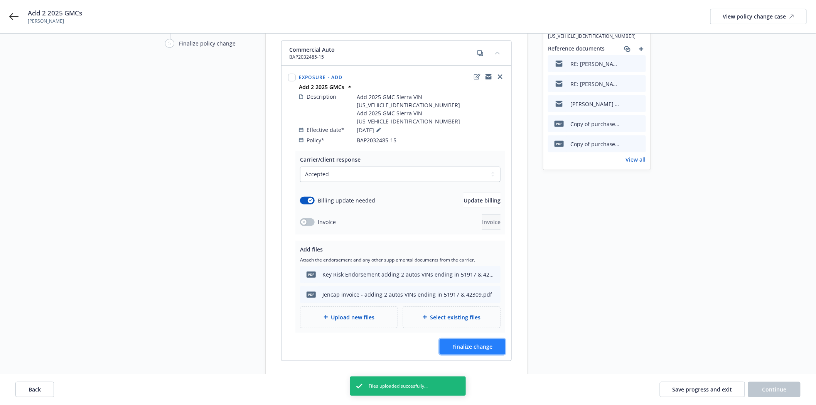
click at [480, 339] on button "Finalize change" at bounding box center [473, 346] width 66 height 15
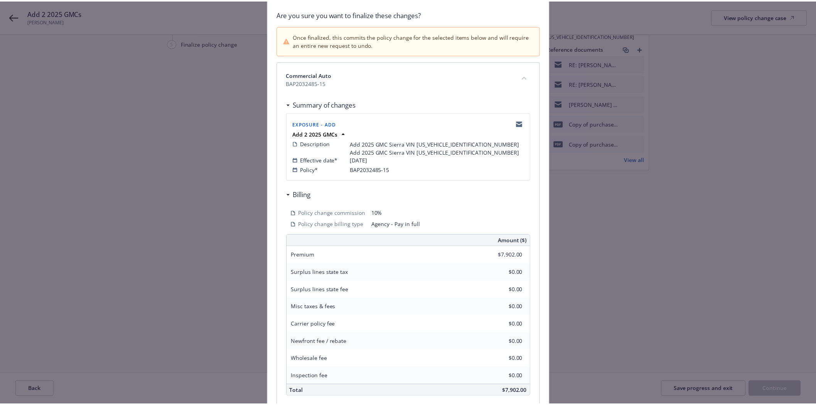
scroll to position [125, 0]
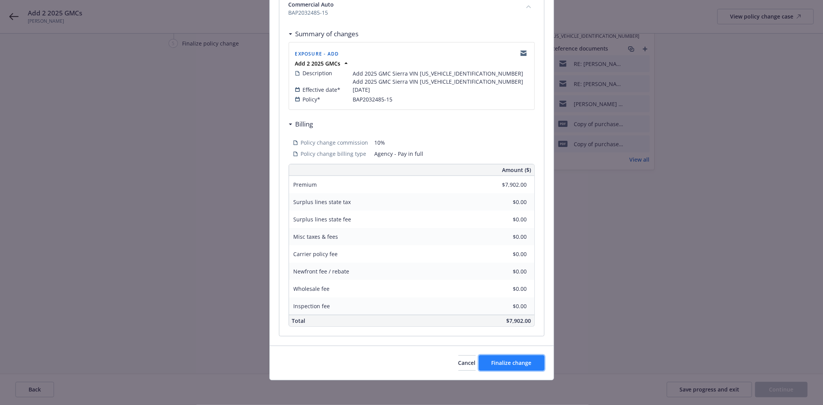
click at [495, 363] on span "Finalize change" at bounding box center [512, 362] width 40 height 7
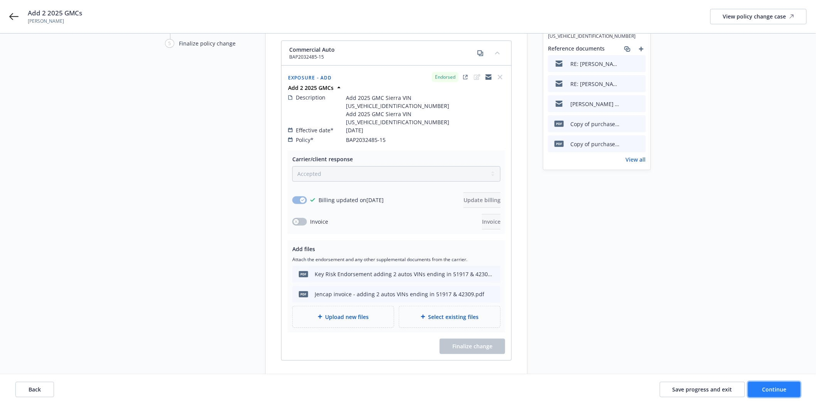
click at [778, 391] on span "Continue" at bounding box center [775, 389] width 24 height 7
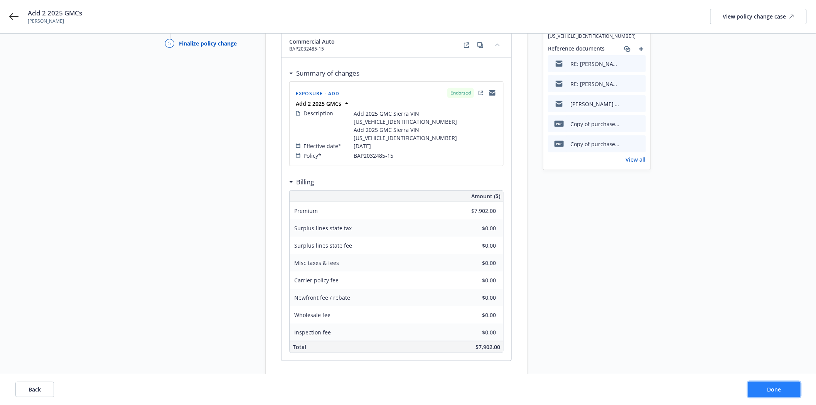
click at [778, 391] on span "Done" at bounding box center [775, 389] width 14 height 7
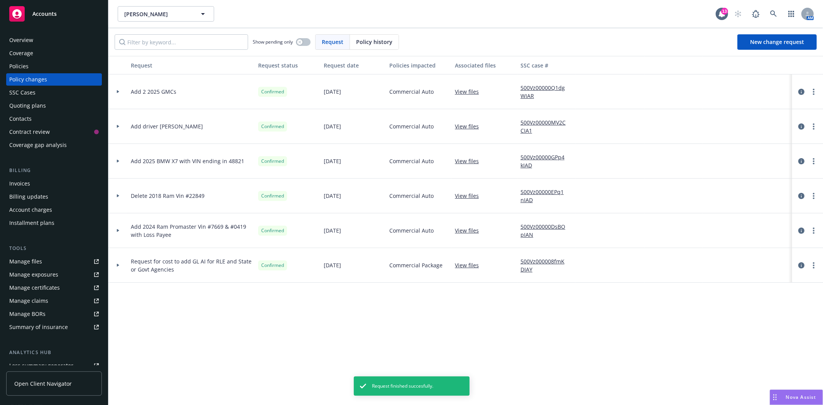
click at [33, 183] on div "Invoices" at bounding box center [54, 183] width 90 height 12
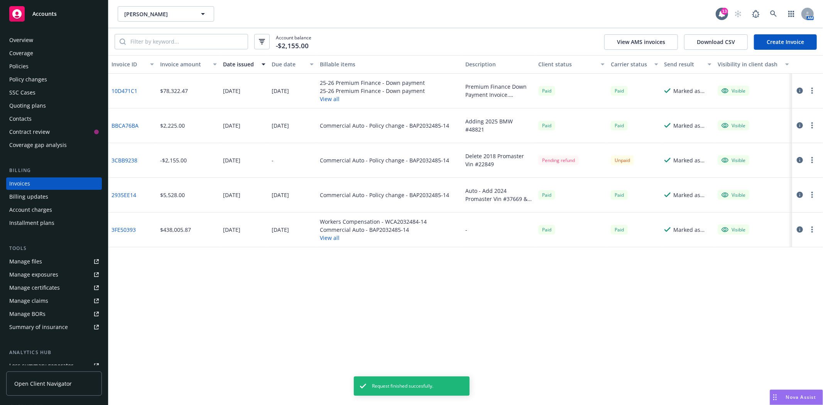
click at [771, 40] on link "Create Invoice" at bounding box center [785, 41] width 63 height 15
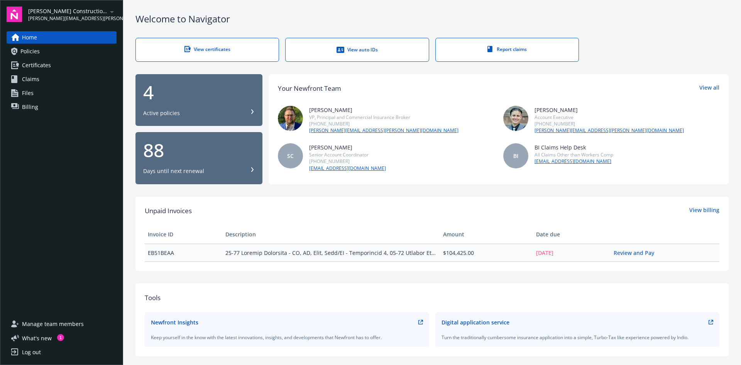
click at [198, 48] on div "View certificates" at bounding box center [207, 49] width 112 height 7
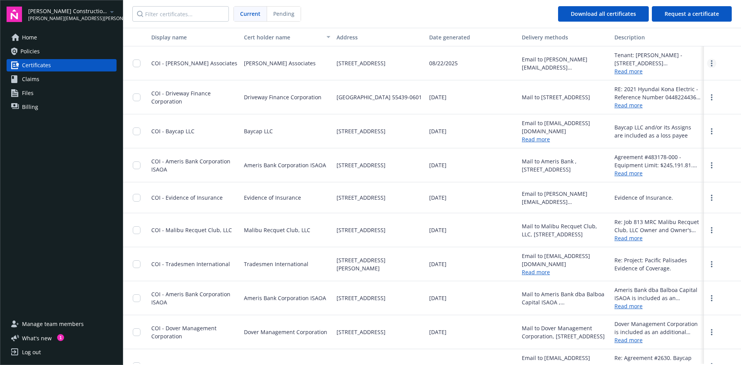
click at [707, 63] on link "more" at bounding box center [711, 63] width 9 height 9
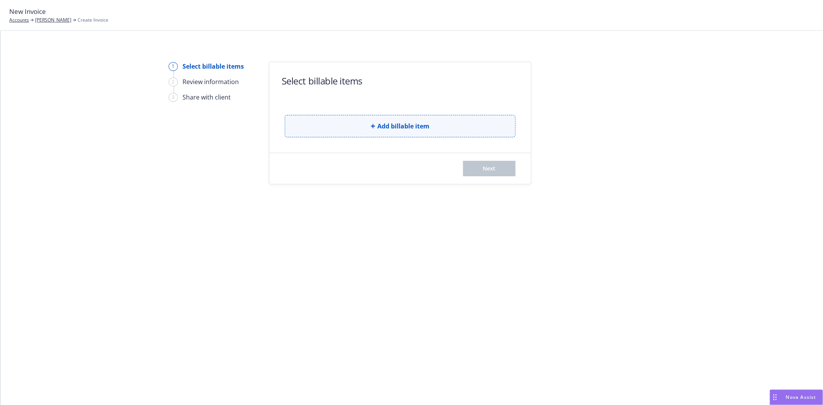
click at [372, 129] on button "Add billable item" at bounding box center [400, 126] width 231 height 22
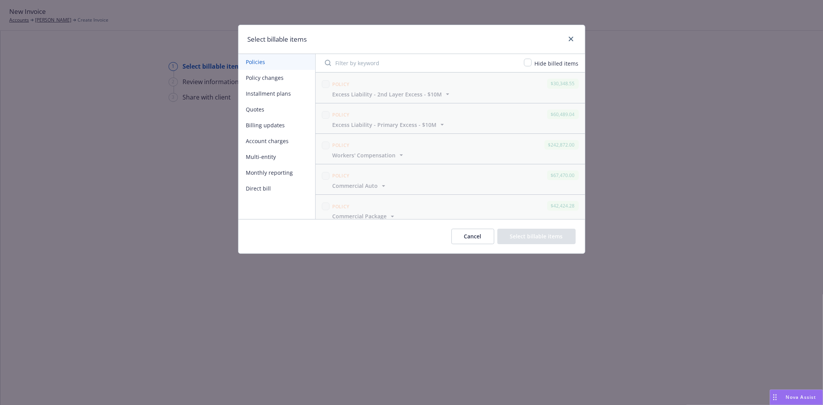
click at [293, 76] on button "Policy changes" at bounding box center [276, 78] width 77 height 16
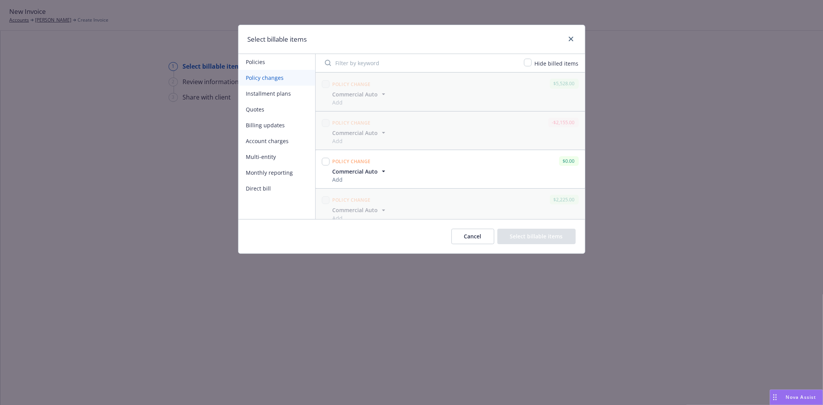
click at [381, 171] on icon "button" at bounding box center [384, 171] width 8 height 8
click at [367, 174] on span "Commercial Auto" at bounding box center [356, 171] width 46 height 8
click at [326, 192] on input "checkbox" at bounding box center [326, 192] width 8 height 8
checkbox input "true"
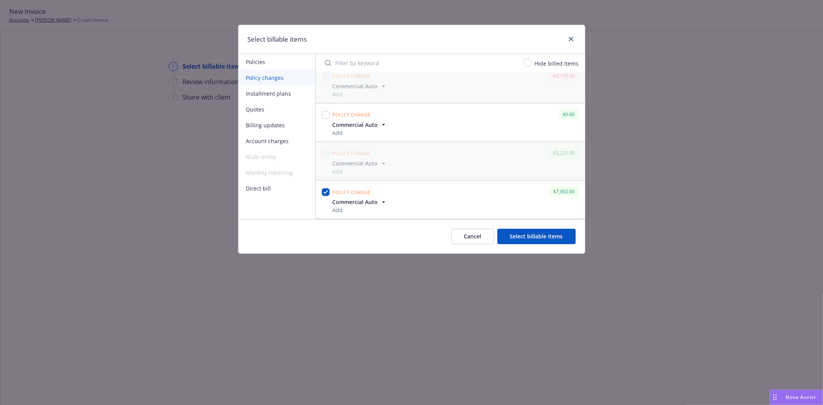
click at [526, 236] on button "Select billable items" at bounding box center [536, 236] width 78 height 15
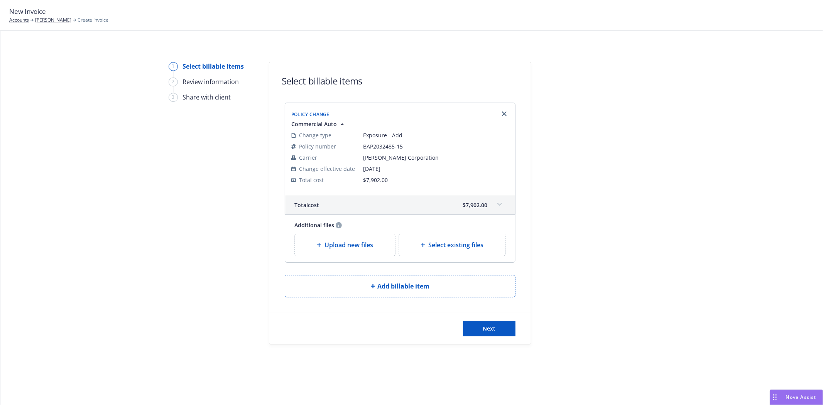
click at [441, 242] on span "Select existing files" at bounding box center [455, 244] width 55 height 9
select select "Invoice - Third Party"
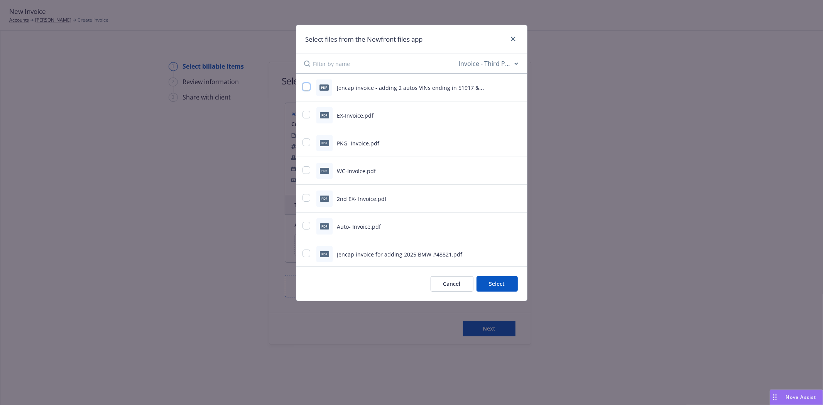
click at [305, 90] on input "checkbox" at bounding box center [307, 87] width 8 height 8
checkbox input "true"
click at [493, 285] on button "Select 1 file" at bounding box center [490, 283] width 56 height 15
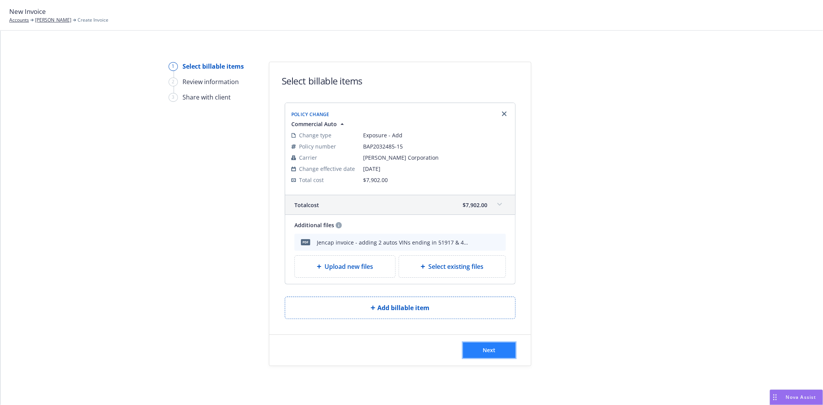
click at [492, 354] on button "Next" at bounding box center [489, 350] width 52 height 15
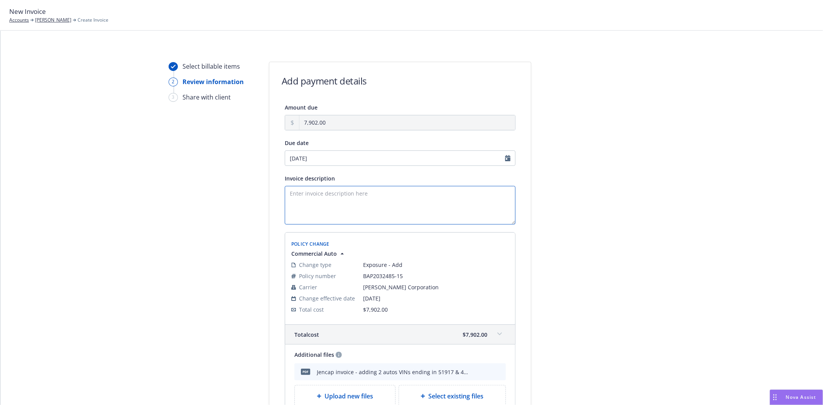
click at [329, 198] on textarea "Invoice description" at bounding box center [400, 205] width 231 height 39
paste textarea "2 autos VINs ending in 51917 & 42309"
drag, startPoint x: 388, startPoint y: 197, endPoint x: 176, endPoint y: 194, distance: 212.3
click at [176, 194] on div "Select billable items 2 Review information 3 Share with client Add payment deta…" at bounding box center [412, 261] width 804 height 399
paste textarea "Unit 25 - 2025 GMC Sierra 1GT4USE79SF351917 Unit 26 - 2025 GMC Sierra 1GT4USE74…"
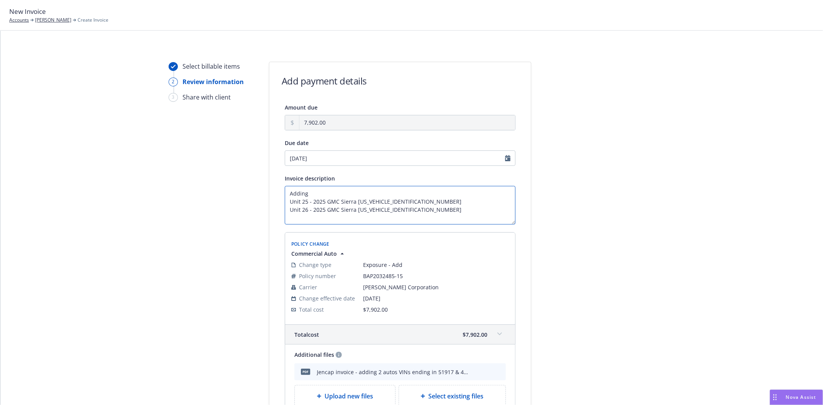
drag, startPoint x: 310, startPoint y: 201, endPoint x: 238, endPoint y: 205, distance: 72.2
click at [238, 205] on div "Select billable items 2 Review information 3 Share with client Add payment deta…" at bounding box center [412, 261] width 804 height 399
drag, startPoint x: 309, startPoint y: 210, endPoint x: 242, endPoint y: 213, distance: 67.2
click at [242, 213] on div "Select billable items 2 Review information 3 Share with client Add payment deta…" at bounding box center [412, 261] width 804 height 399
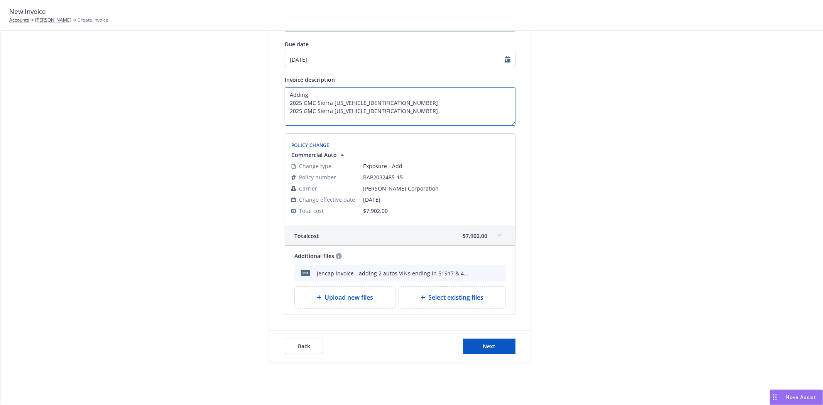
scroll to position [106, 0]
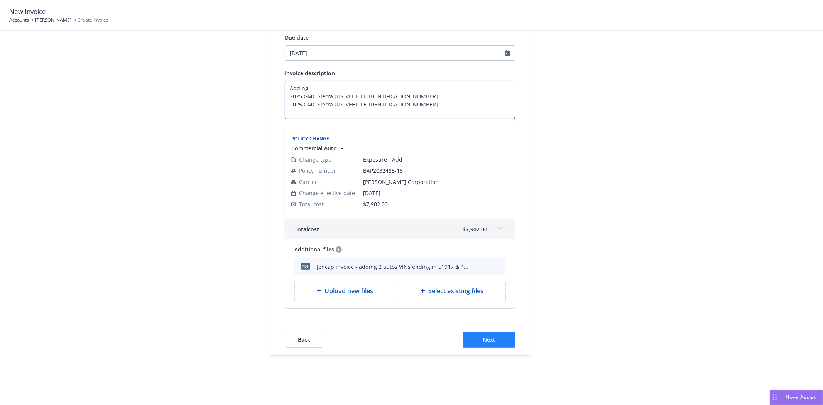
type textarea "Adding 2025 GMC Sierra [US_VEHICLE_IDENTIFICATION_NUMBER] 2025 GMC Sierra [US_V…"
click at [472, 340] on button "Next" at bounding box center [489, 339] width 52 height 15
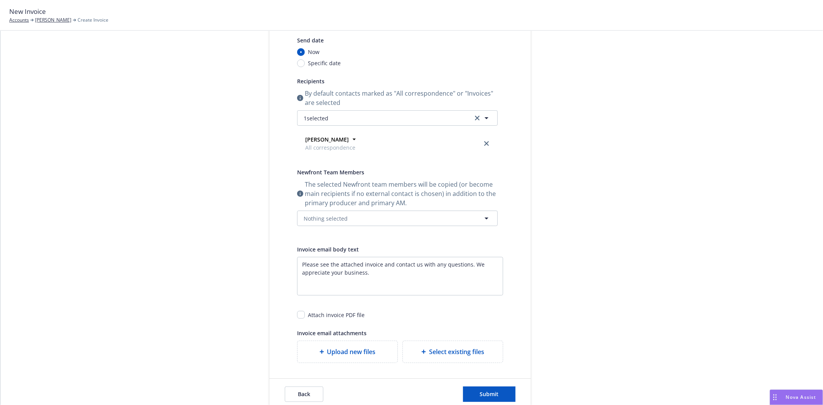
scroll to position [128, 0]
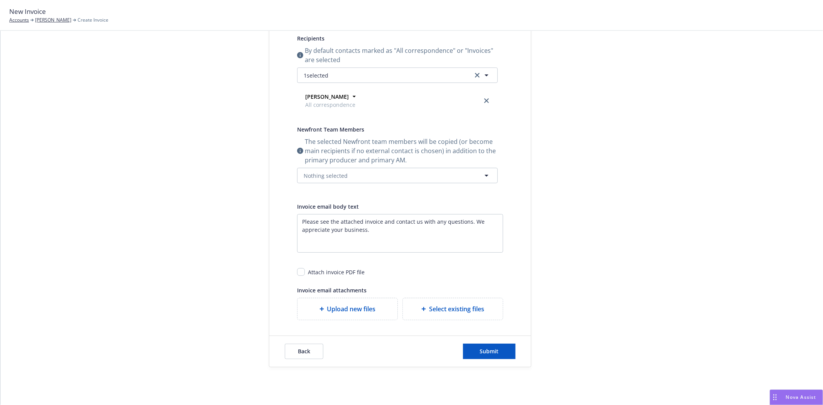
click at [421, 309] on icon at bounding box center [423, 309] width 5 height 5
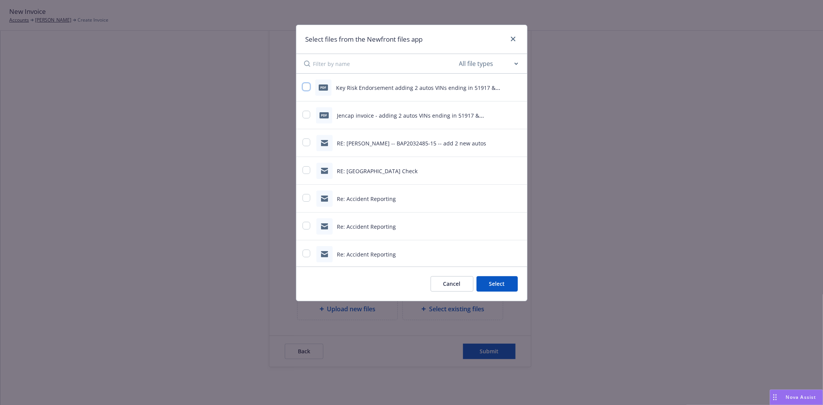
click at [306, 88] on input "checkbox" at bounding box center [307, 87] width 8 height 8
checkbox input "true"
click at [492, 282] on button "Select 1 file" at bounding box center [490, 283] width 56 height 15
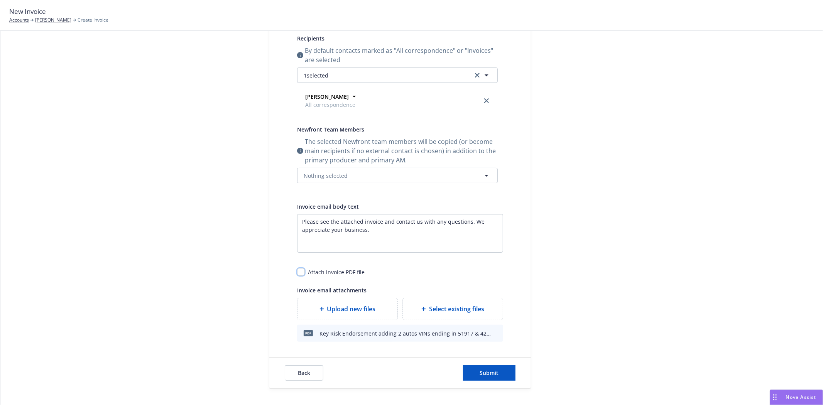
click at [298, 272] on input "checkbox" at bounding box center [301, 272] width 8 height 8
checkbox input "true"
click at [379, 225] on textarea "Please see the attached invoice and contact us with any questions. We appreciat…" at bounding box center [400, 233] width 206 height 39
paste textarea "Unit 25 - 2025 GMC Sierra 1GT4USE79SF351917 Unit 26 - 2025 GMC Sierra 1GT4USE74…"
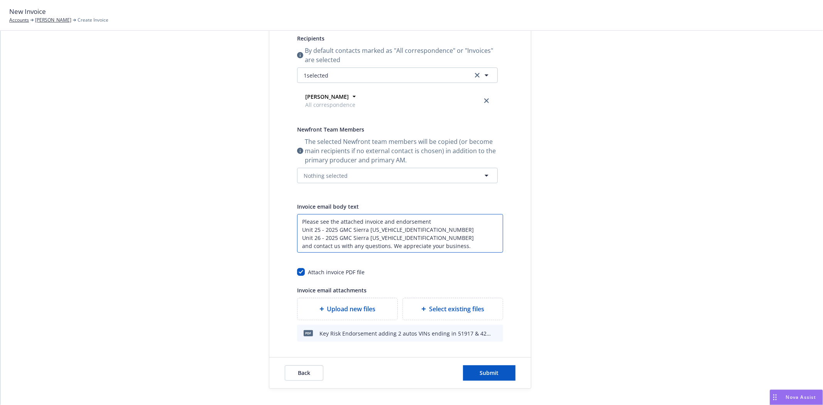
click at [428, 221] on textarea "Please see the attached invoice and endorsement Unit 25 - 2025 GMC Sierra 1GT4U…" at bounding box center [400, 233] width 206 height 39
click at [299, 248] on textarea "Please see the attached invoice and endorsement adding: Unit 25 - 2025 GMC Sier…" at bounding box center [400, 233] width 206 height 39
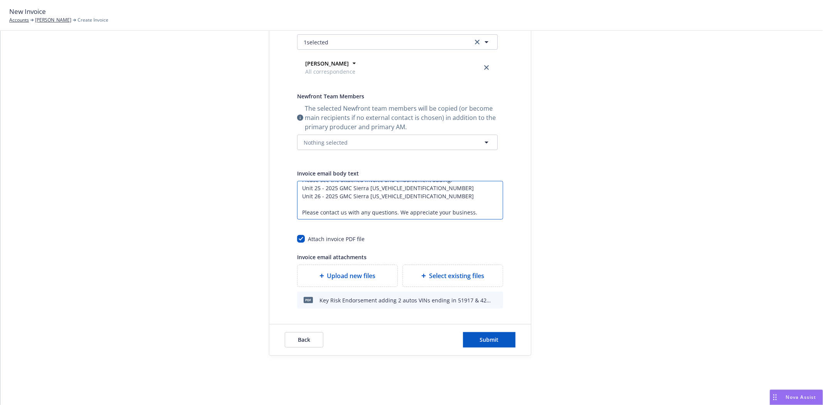
type textarea "Please see the attached invoice and endorsement adding: Unit 25 - 2025 GMC Sier…"
click at [422, 140] on button "Nothing selected" at bounding box center [397, 142] width 201 height 15
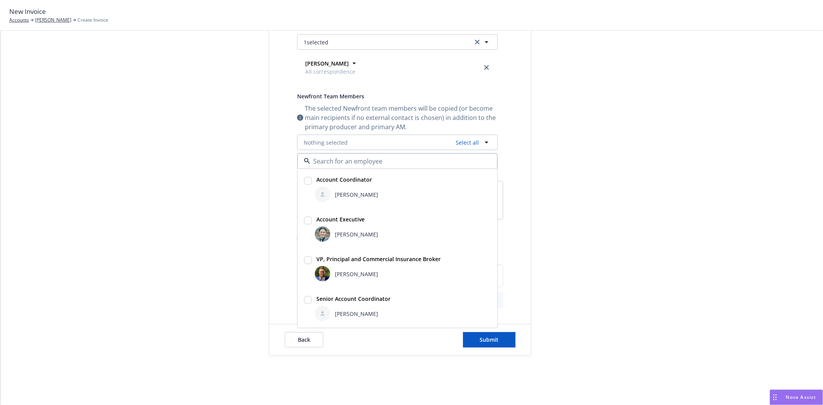
click at [306, 221] on input "checkbox" at bounding box center [308, 221] width 8 height 8
checkbox input "true"
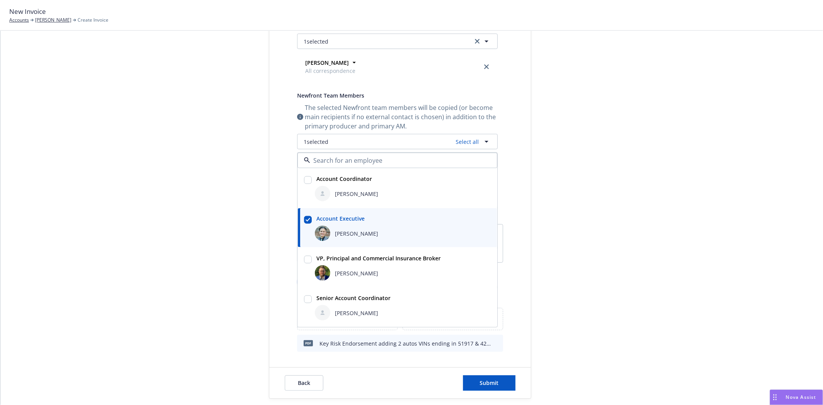
click at [558, 237] on div at bounding box center [601, 149] width 108 height 500
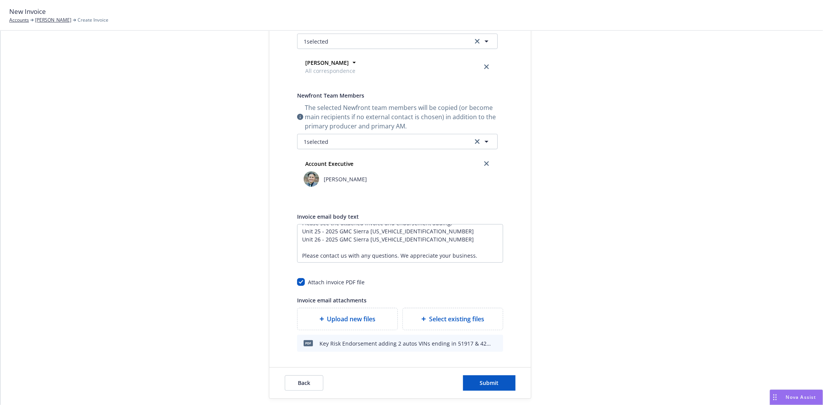
scroll to position [206, 0]
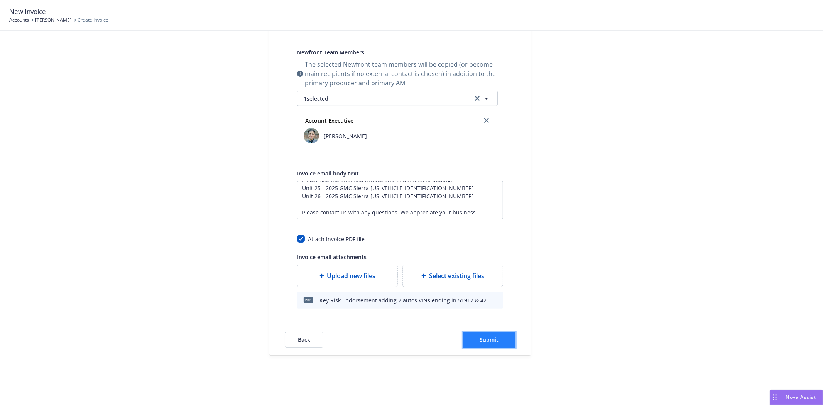
click at [475, 338] on button "Submit" at bounding box center [489, 339] width 52 height 15
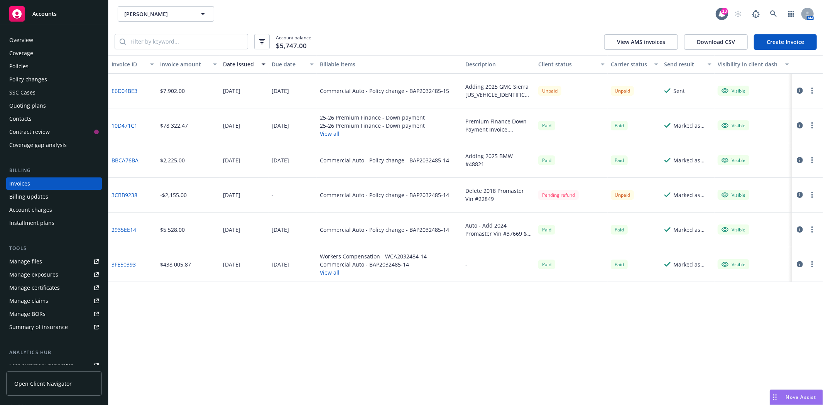
click at [51, 13] on span "Accounts" at bounding box center [44, 14] width 24 height 6
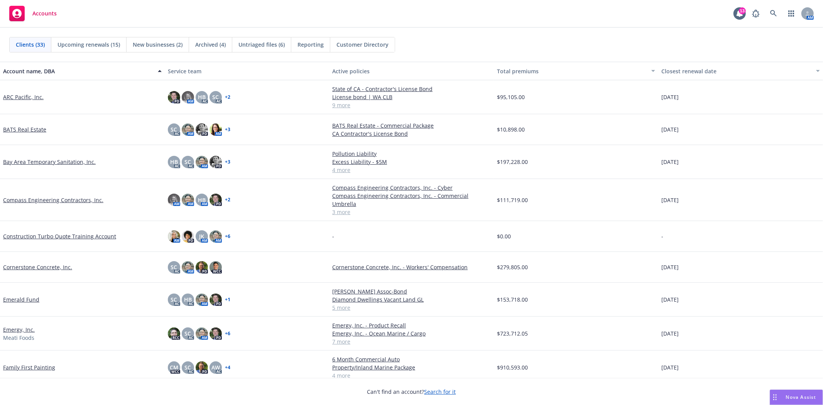
click at [160, 45] on span "New businesses (2)" at bounding box center [158, 45] width 50 height 8
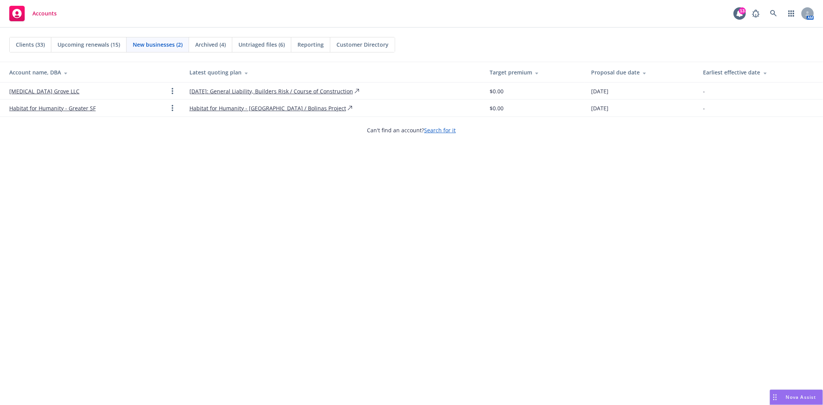
click at [62, 109] on link "Habitat for Humanity - Greater SF" at bounding box center [52, 108] width 86 height 8
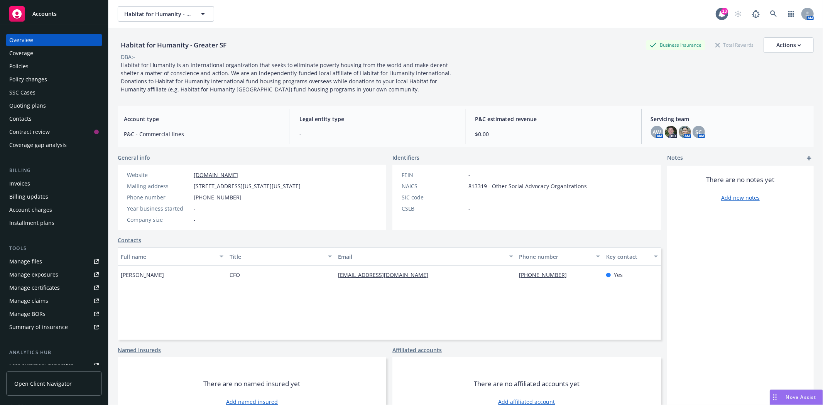
click at [20, 100] on div "Quoting plans" at bounding box center [27, 106] width 37 height 12
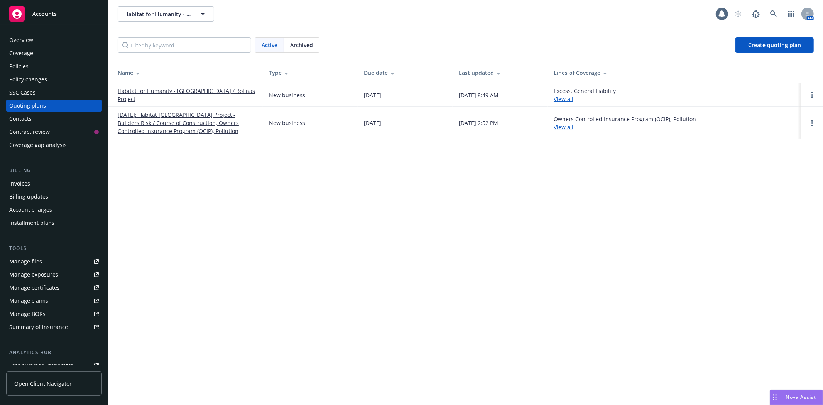
click at [200, 95] on link "Habitat for Humanity - [GEOGRAPHIC_DATA] / Bolinas Project" at bounding box center [187, 95] width 139 height 16
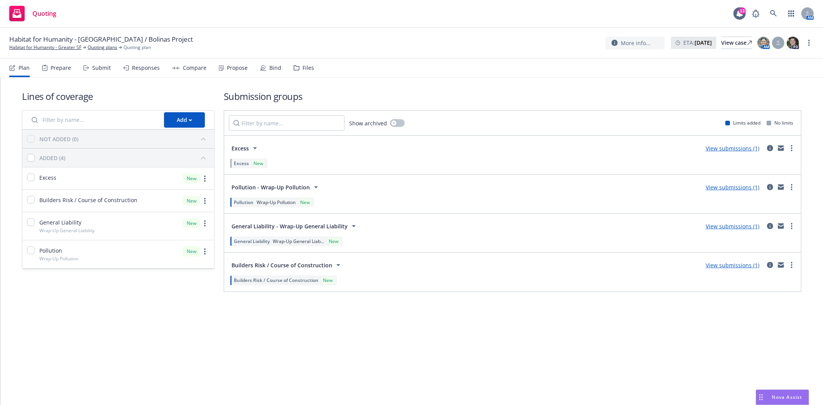
click at [303, 68] on div "Files" at bounding box center [309, 68] width 12 height 6
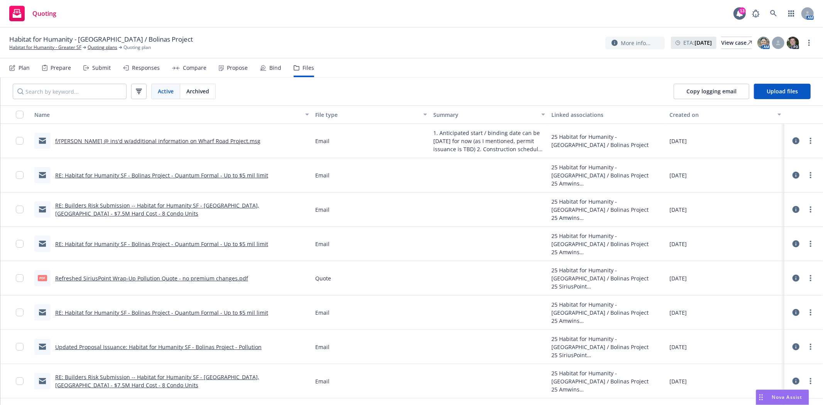
click at [226, 242] on link "RE: Habitat for Humanity SF - Bolinas Project - Quantum Formal - Up to $5 mil l…" at bounding box center [161, 243] width 213 height 7
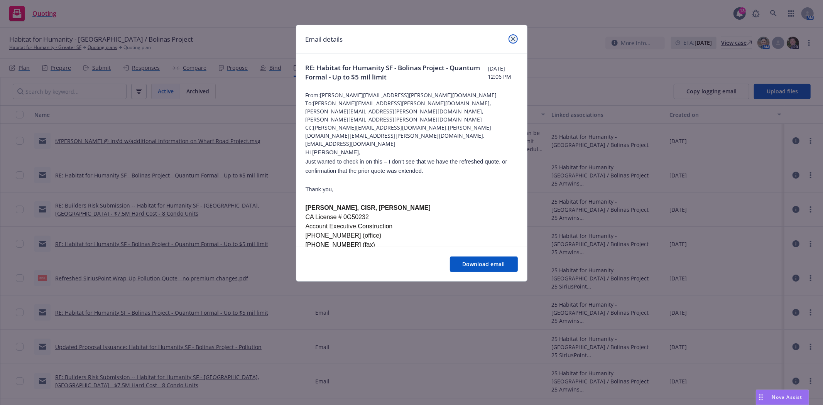
click at [512, 40] on icon "close" at bounding box center [513, 39] width 5 height 5
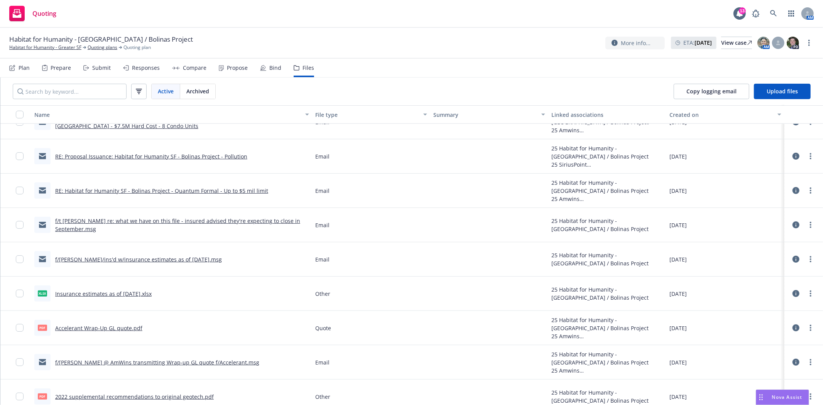
scroll to position [300, 0]
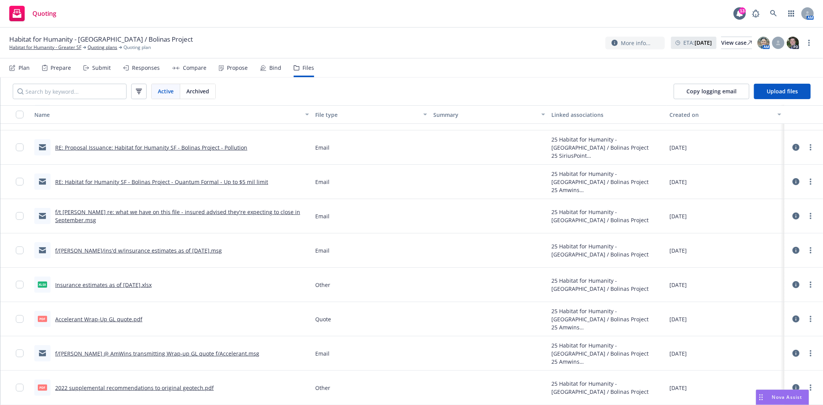
click at [125, 318] on link "Accelerant Wrap-Up GL quote.pdf" at bounding box center [98, 319] width 87 height 7
click at [39, 48] on link "Habitat for Humanity - Greater SF" at bounding box center [45, 47] width 72 height 7
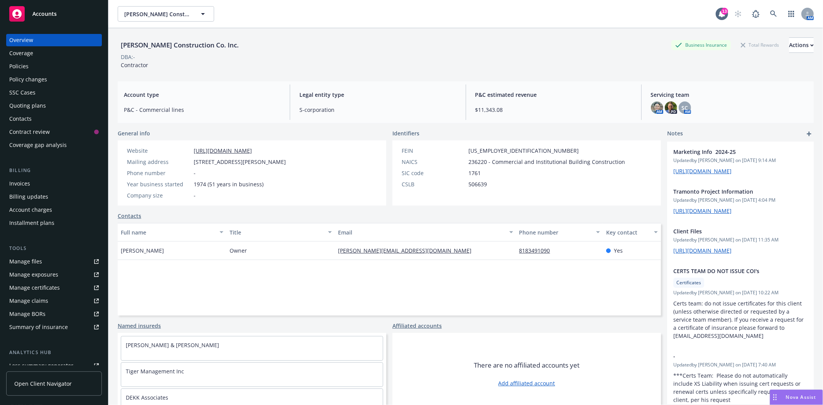
click at [49, 11] on span "Accounts" at bounding box center [44, 14] width 24 height 6
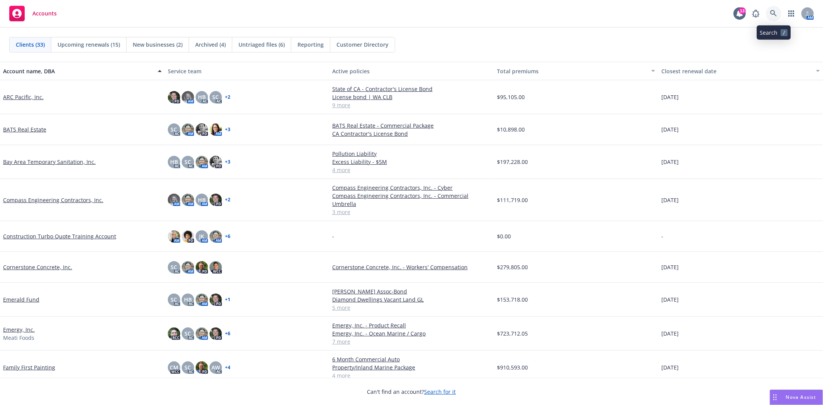
click at [776, 15] on icon at bounding box center [773, 13] width 7 height 7
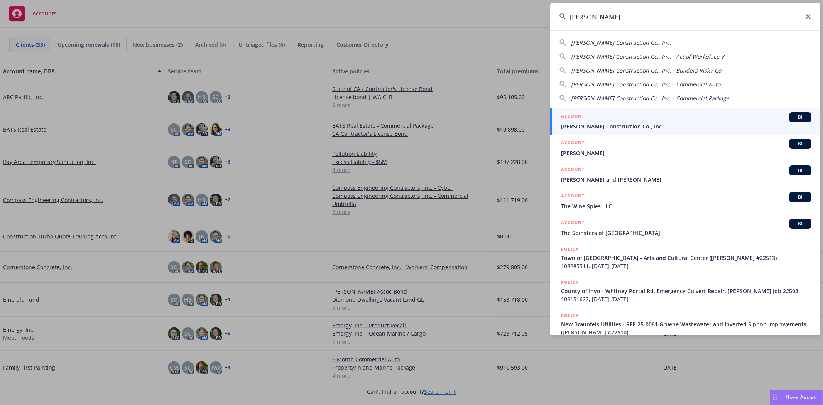
type input "spiess"
click at [596, 124] on span "[PERSON_NAME] Construction Co., Inc." at bounding box center [686, 126] width 250 height 8
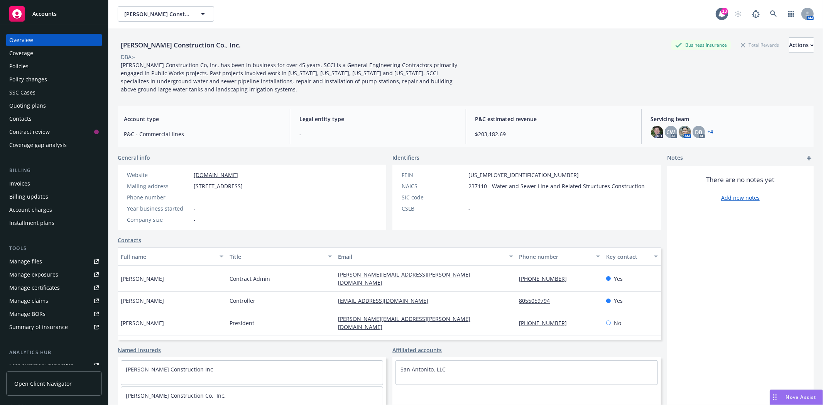
click at [31, 67] on div "Policies" at bounding box center [54, 66] width 90 height 12
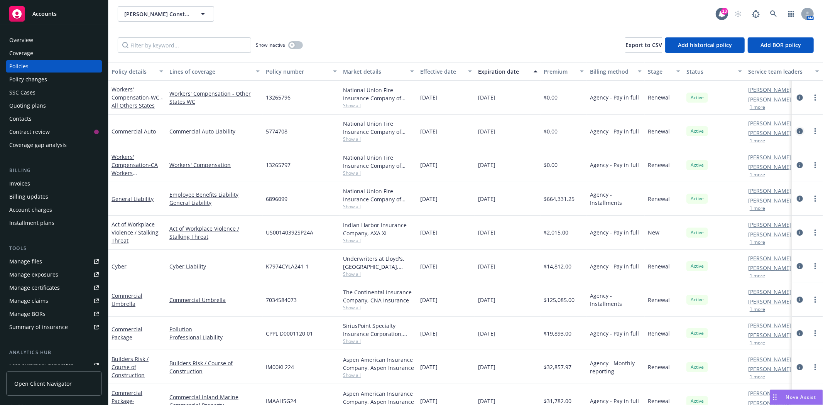
click at [797, 132] on icon "circleInformation" at bounding box center [800, 131] width 6 height 6
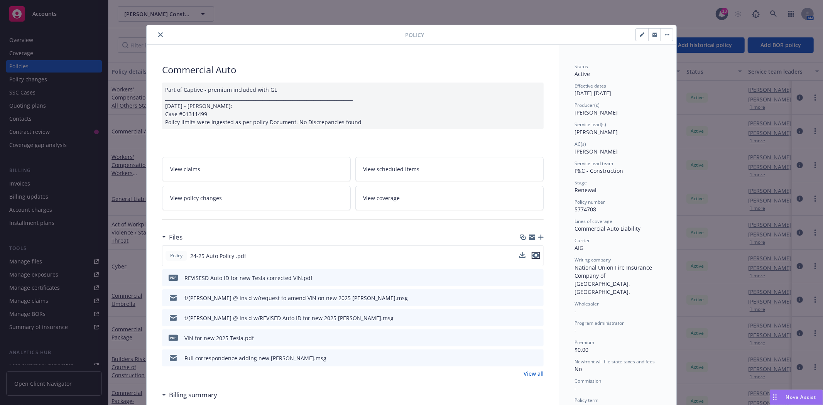
click at [535, 254] on icon "preview file" at bounding box center [535, 255] width 7 height 5
click at [158, 38] on button "close" at bounding box center [160, 34] width 9 height 9
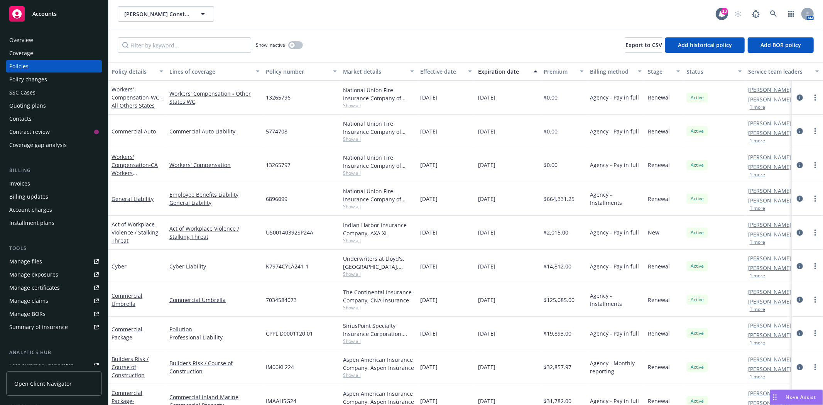
click at [49, 299] on link "Manage claims" at bounding box center [54, 301] width 96 height 12
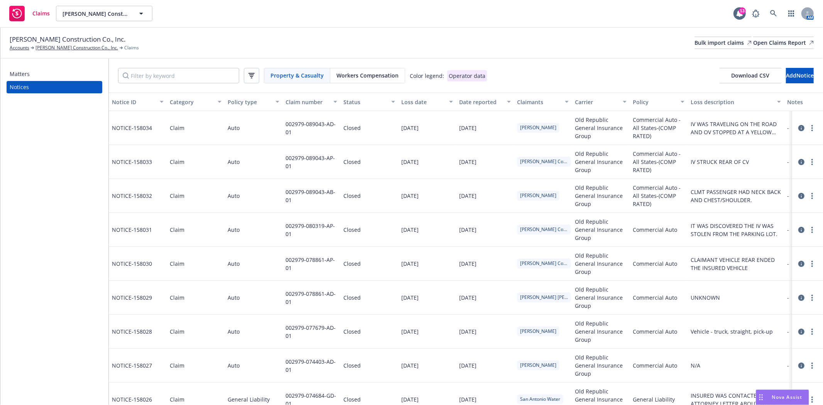
click at [415, 103] on div "Loss date" at bounding box center [422, 102] width 43 height 8
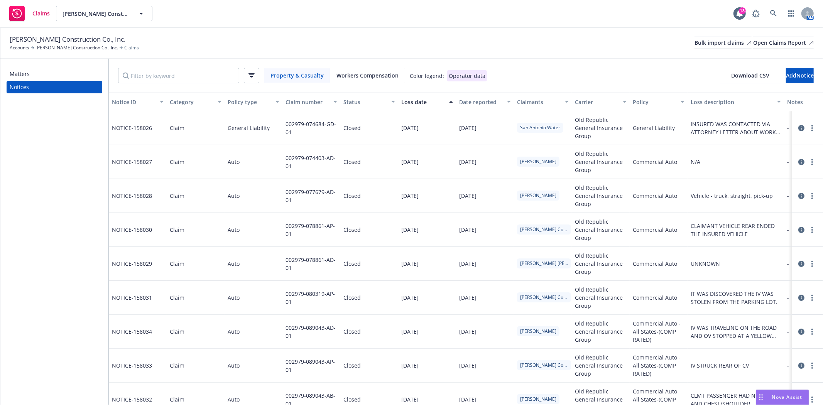
click at [415, 101] on div "Loss date" at bounding box center [422, 102] width 43 height 8
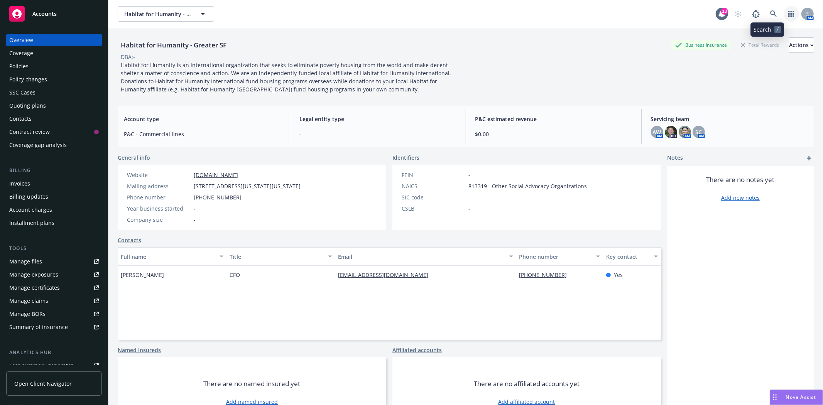
click at [788, 12] on icon "button" at bounding box center [791, 14] width 6 height 6
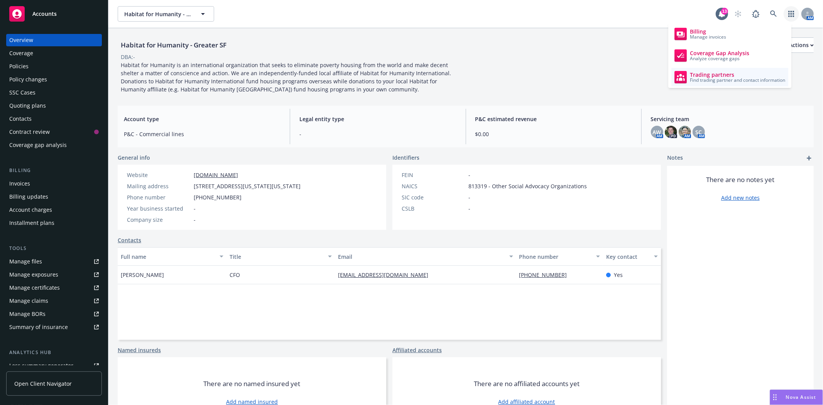
click at [708, 80] on span "Find trading partner and contact information" at bounding box center [737, 80] width 95 height 5
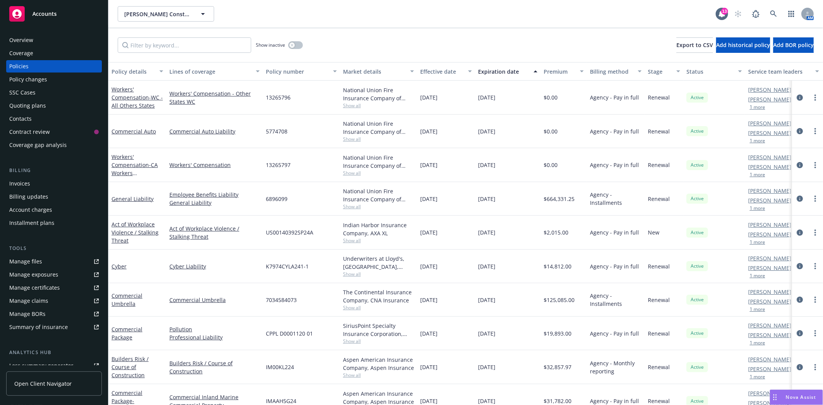
click at [27, 104] on div "Quoting plans" at bounding box center [27, 106] width 37 height 12
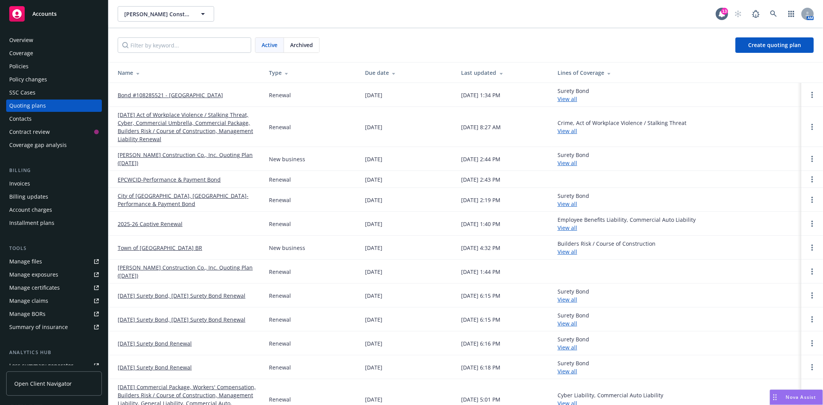
click at [152, 113] on link "[DATE] Act of Workplace Violence / Stalking Threat, Cyber, Commercial Umbrella,…" at bounding box center [187, 127] width 139 height 32
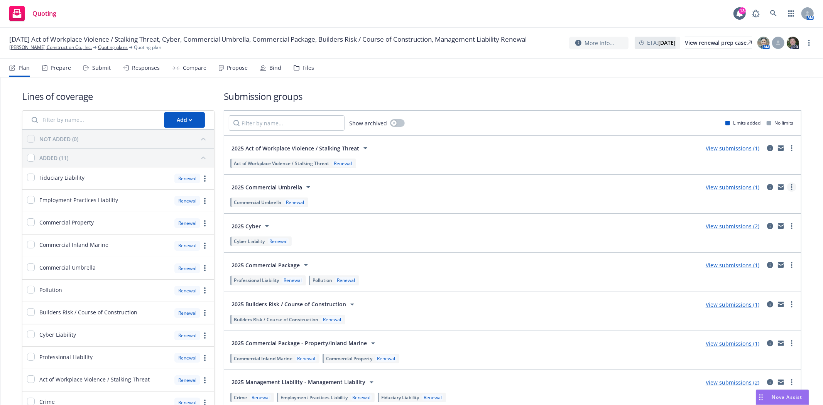
click at [791, 187] on circle "more" at bounding box center [792, 187] width 2 height 2
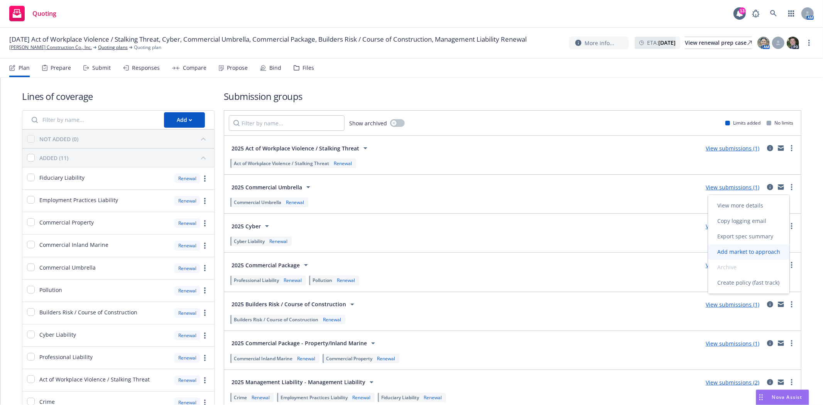
click at [774, 251] on span "Add market to approach" at bounding box center [748, 251] width 81 height 7
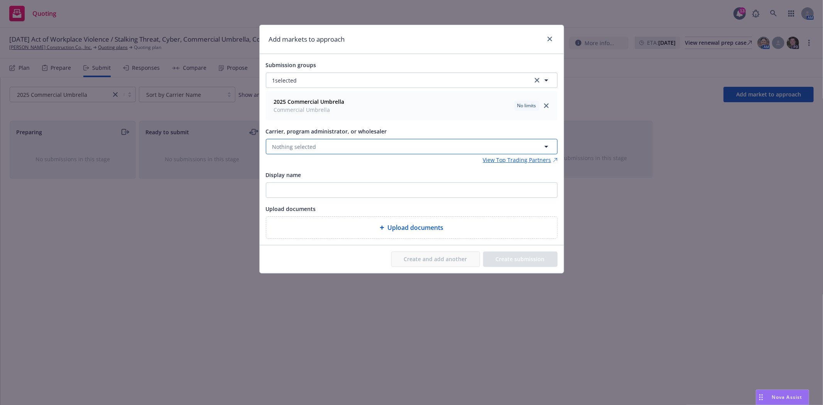
click at [344, 147] on button "Nothing selected" at bounding box center [412, 146] width 292 height 15
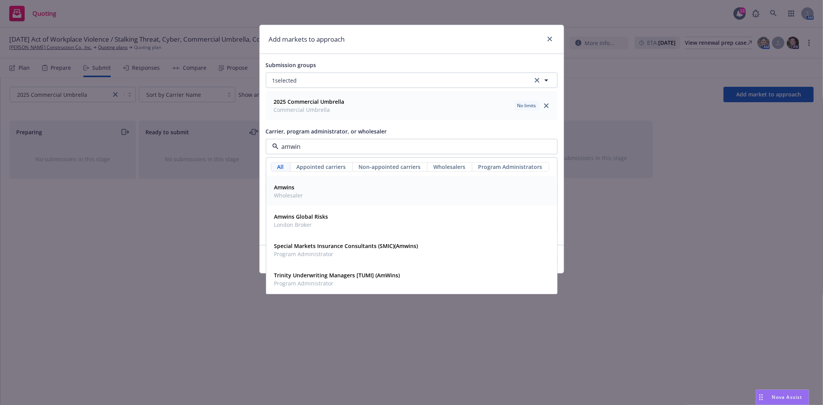
click at [282, 190] on strong "Amwins" at bounding box center [284, 187] width 20 height 7
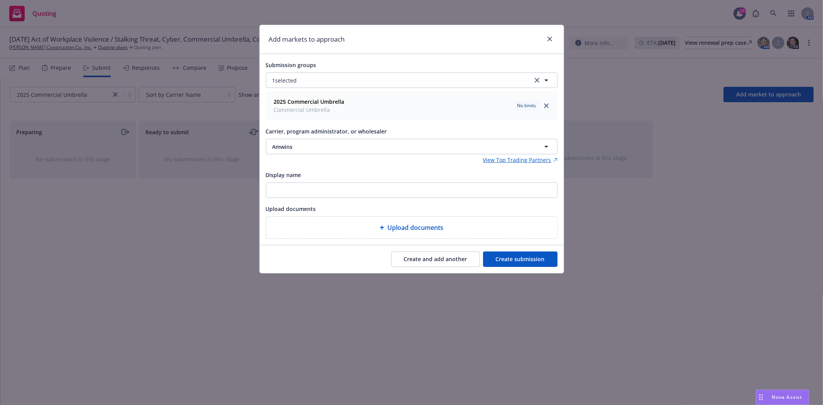
click at [408, 257] on button "Create and add another" at bounding box center [435, 259] width 89 height 15
click at [293, 152] on button "Nothing selected" at bounding box center [412, 146] width 292 height 15
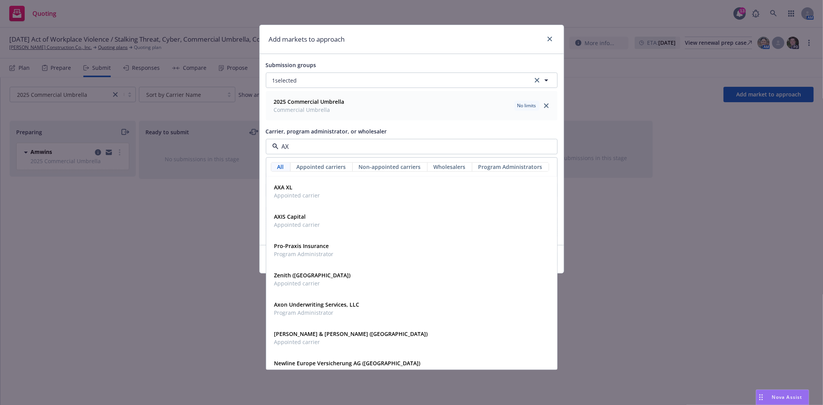
type input "AXA"
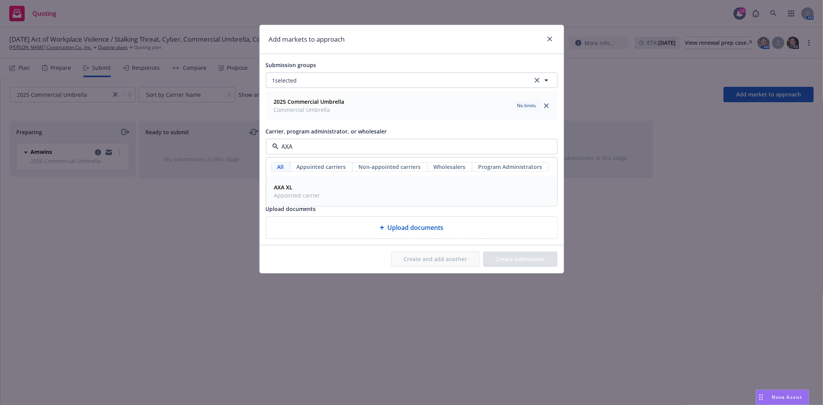
click at [294, 191] on span "AXA XL" at bounding box center [297, 187] width 46 height 8
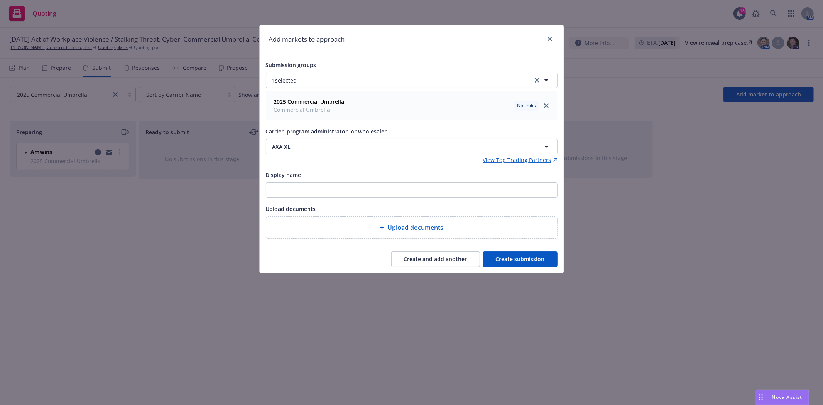
click at [524, 260] on button "Create submission" at bounding box center [520, 259] width 74 height 15
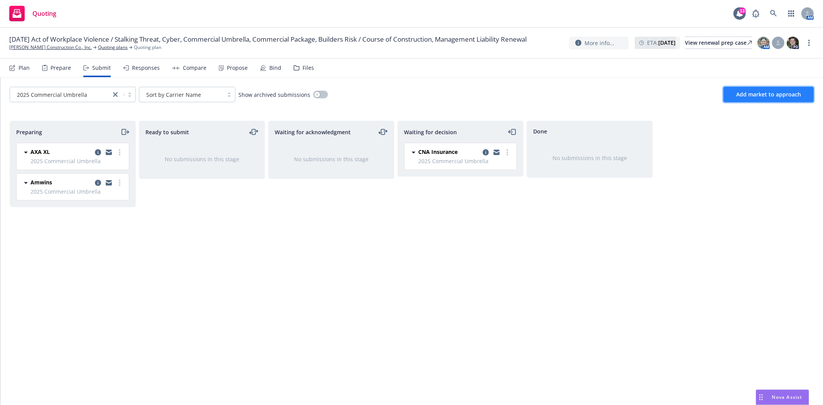
click at [758, 91] on span "Add market to approach" at bounding box center [768, 94] width 65 height 7
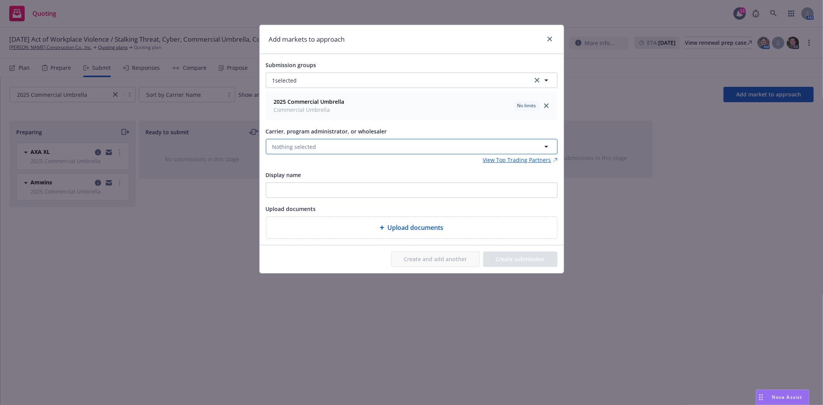
click at [355, 149] on button "Nothing selected" at bounding box center [412, 146] width 292 height 15
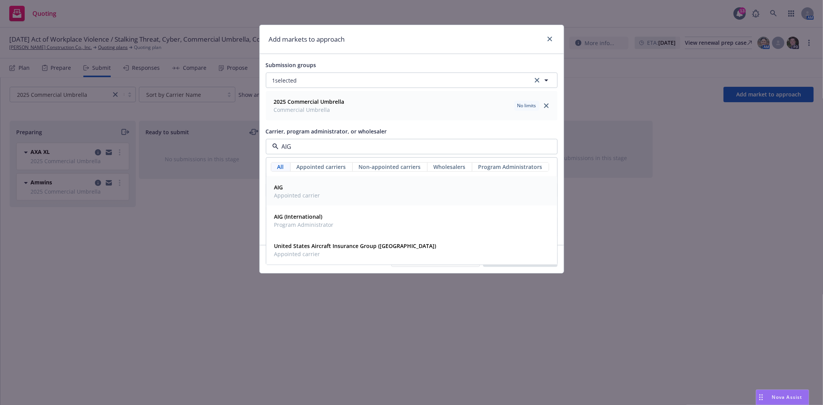
click at [311, 191] on span "AIG" at bounding box center [297, 187] width 46 height 8
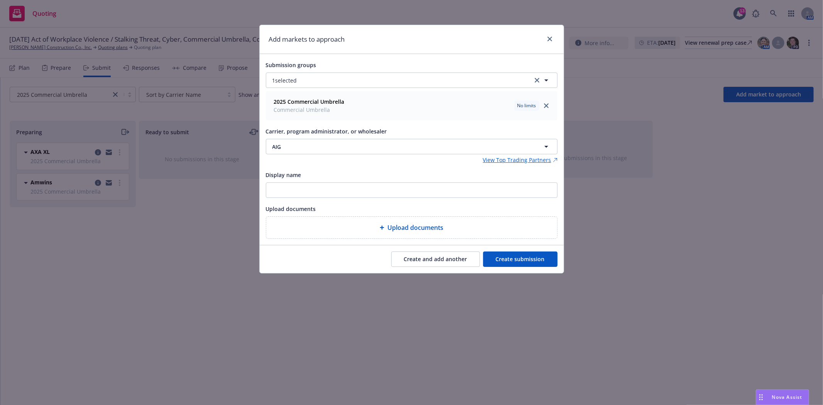
click at [427, 258] on button "Create and add another" at bounding box center [435, 259] width 89 height 15
click at [359, 152] on button "Nothing selected" at bounding box center [412, 146] width 292 height 15
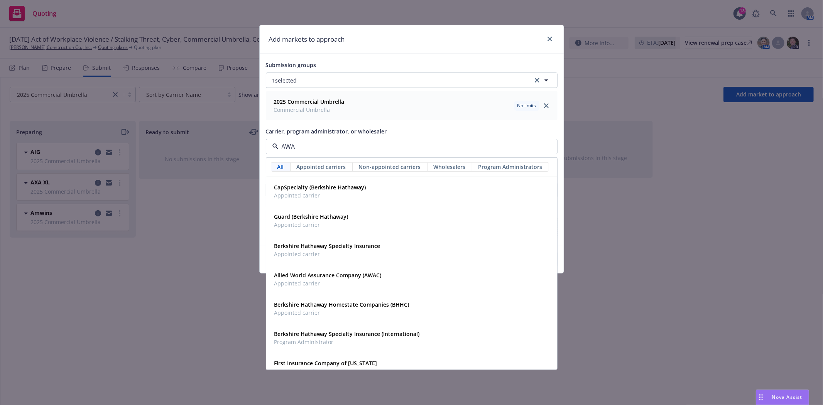
type input "AWAC"
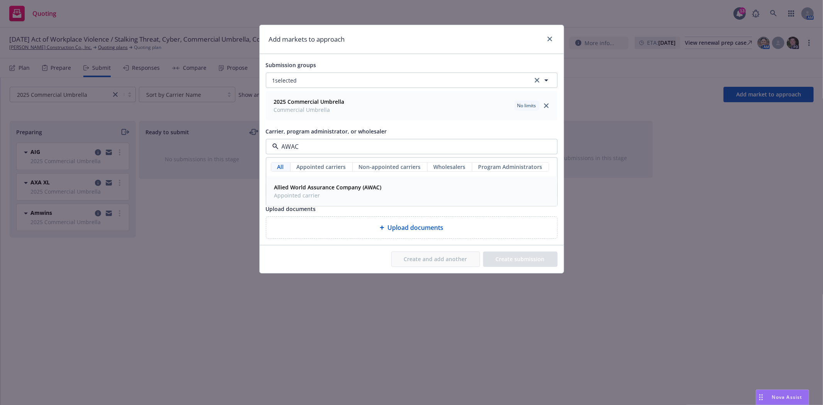
click at [341, 187] on strong "Allied World Assurance Company (AWAC)" at bounding box center [327, 187] width 107 height 7
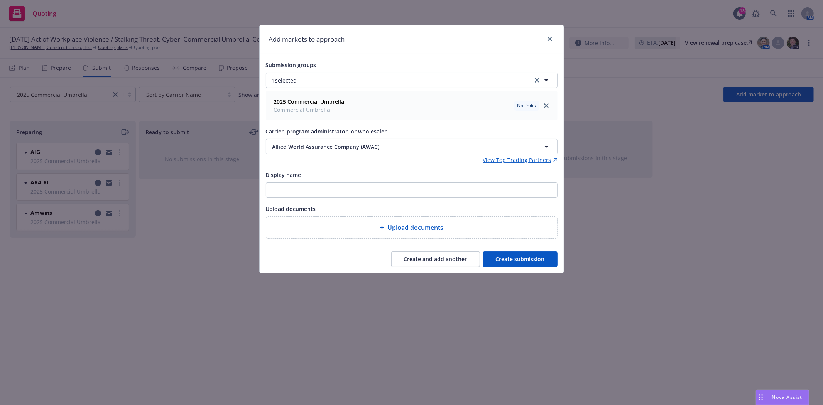
click at [504, 259] on button "Create submission" at bounding box center [520, 259] width 74 height 15
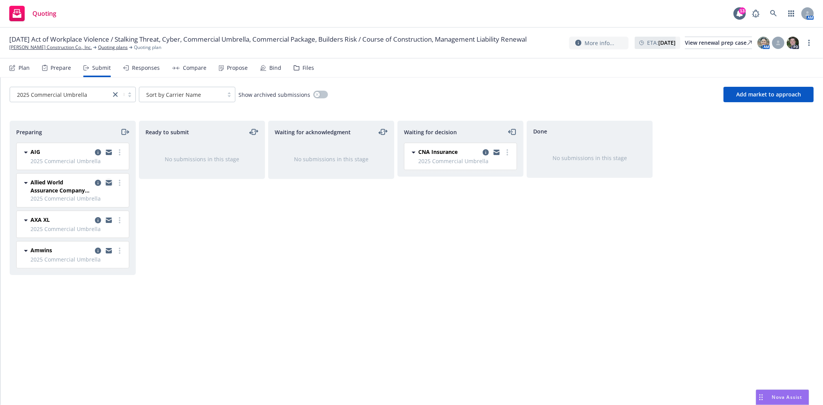
click at [106, 183] on icon "copy logging email" at bounding box center [109, 183] width 6 height 3
click at [106, 222] on icon "copy logging email" at bounding box center [109, 221] width 6 height 3
click at [106, 152] on icon "copy logging email" at bounding box center [109, 152] width 6 height 5
click at [107, 251] on icon "copy logging email" at bounding box center [109, 251] width 6 height 3
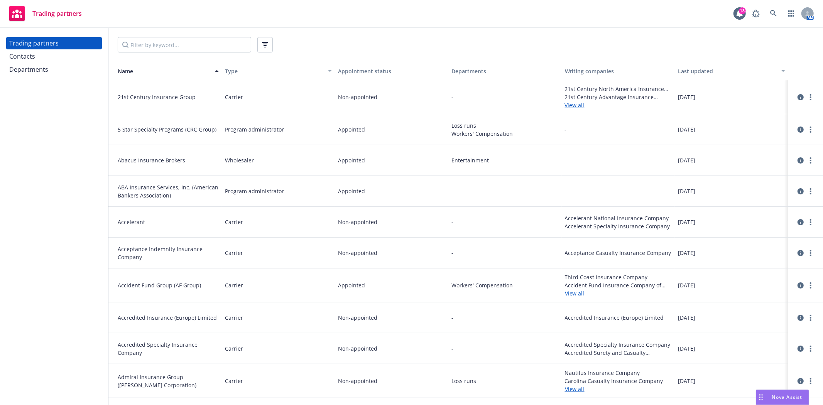
click at [26, 57] on div "Contacts" at bounding box center [22, 56] width 26 height 12
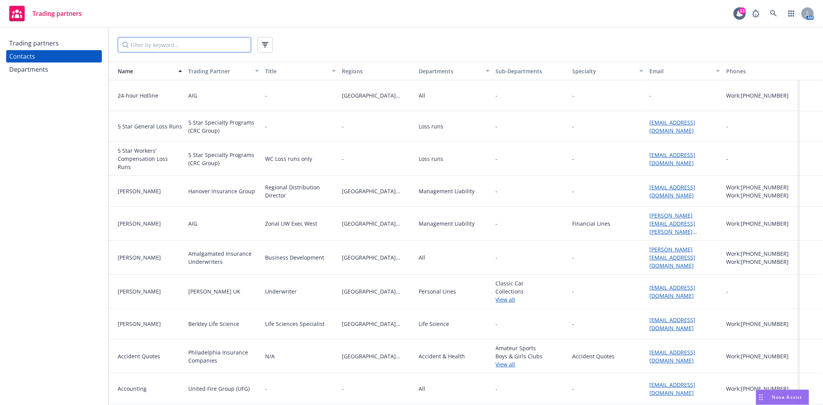
click at [152, 49] on input "Filter by keyword..." at bounding box center [185, 44] width 134 height 15
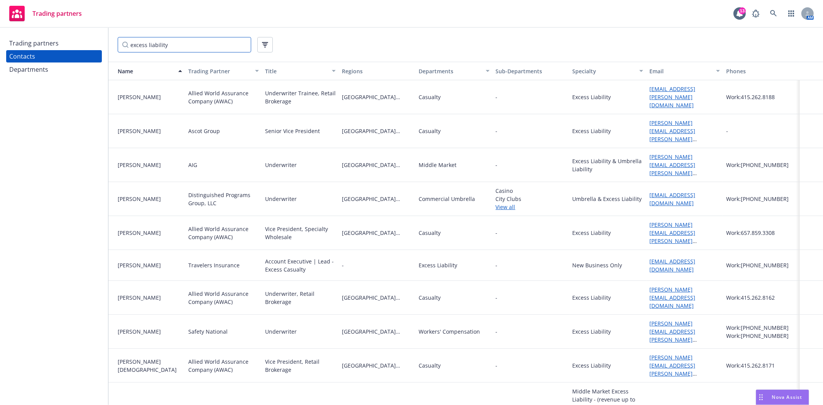
type input "excess liability"
click at [496, 203] on link "View all" at bounding box center [531, 207] width 71 height 8
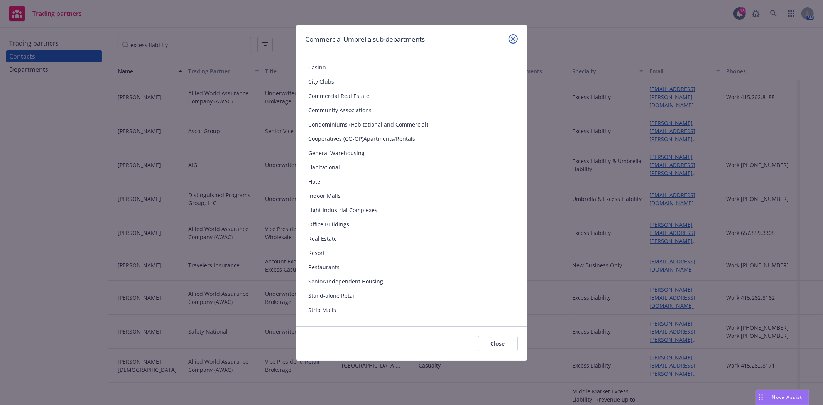
click at [511, 43] on link "close" at bounding box center [513, 38] width 9 height 9
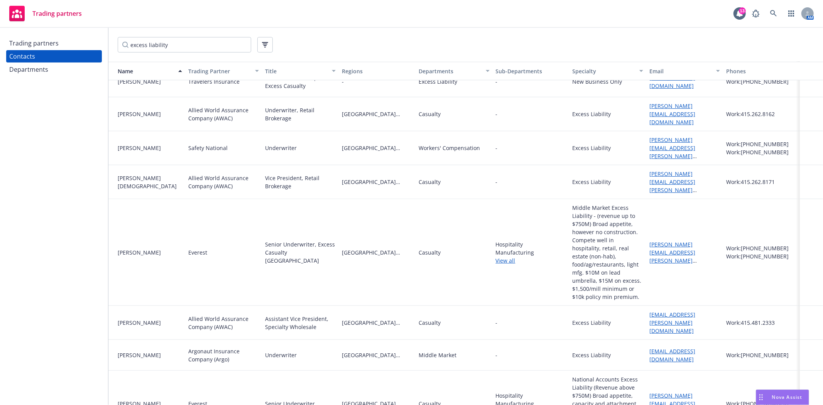
scroll to position [214, 0]
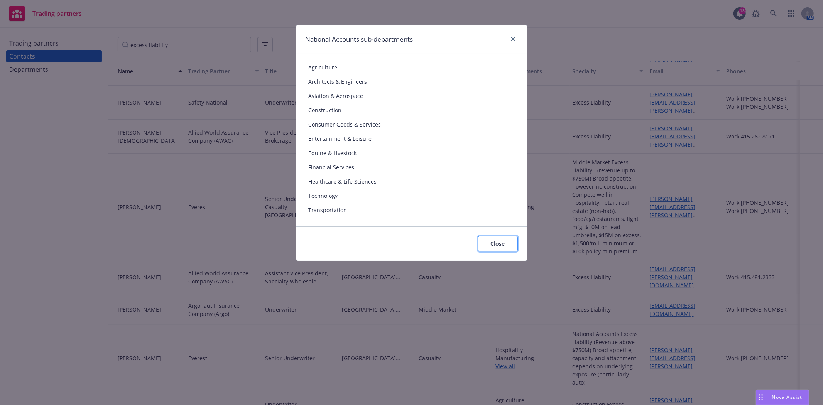
click at [493, 242] on span "Close" at bounding box center [498, 243] width 14 height 7
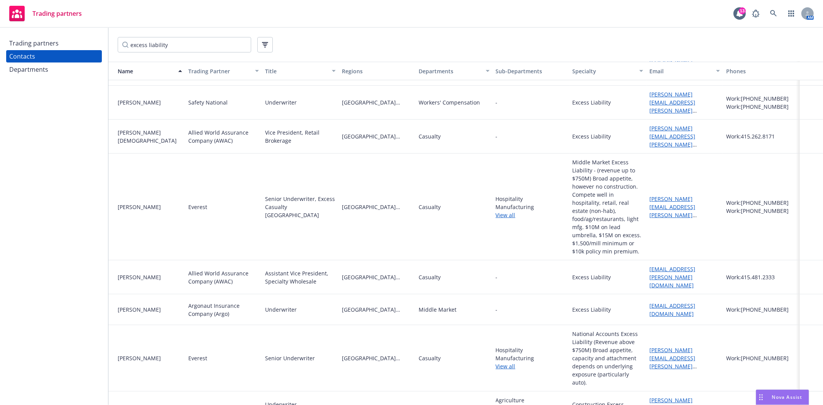
click at [678, 397] on link "[PERSON_NAME][EMAIL_ADDRESS][PERSON_NAME][DOMAIN_NAME]" at bounding box center [672, 413] width 46 height 32
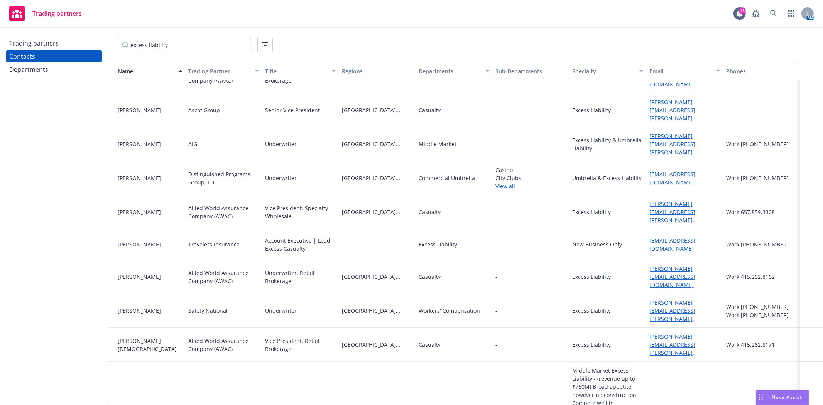
scroll to position [0, 0]
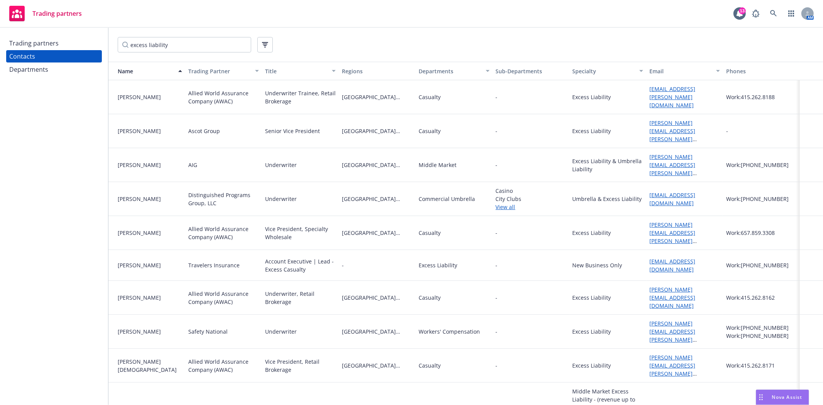
drag, startPoint x: 666, startPoint y: 157, endPoint x: 543, endPoint y: 149, distance: 123.0
click at [543, 149] on div "-" at bounding box center [531, 165] width 77 height 34
click at [677, 159] on link "[PERSON_NAME][EMAIL_ADDRESS][PERSON_NAME][DOMAIN_NAME]" at bounding box center [672, 169] width 46 height 32
click at [668, 286] on link "[PERSON_NAME][EMAIL_ADDRESS][DOMAIN_NAME]" at bounding box center [672, 298] width 46 height 24
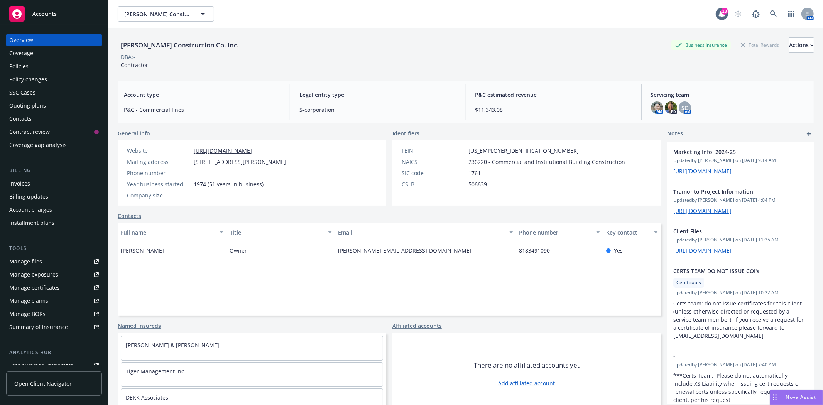
click at [47, 12] on span "Accounts" at bounding box center [44, 14] width 24 height 6
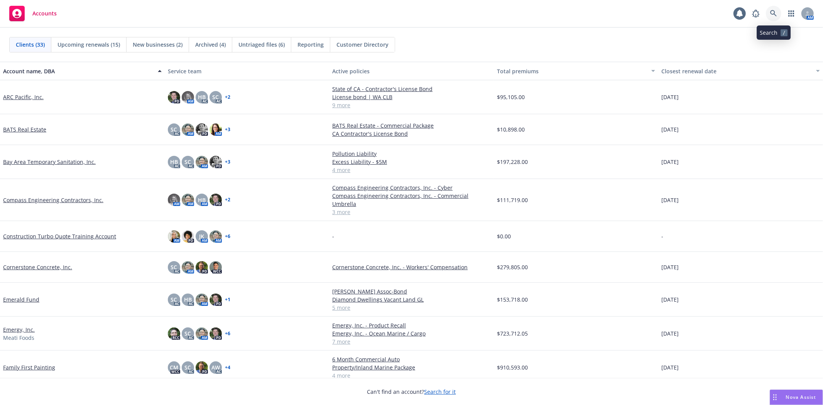
click at [774, 12] on icon at bounding box center [773, 13] width 7 height 7
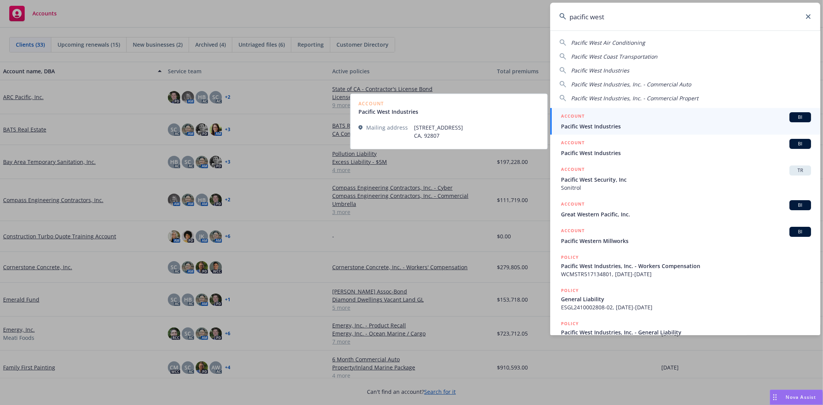
type input "pacific west"
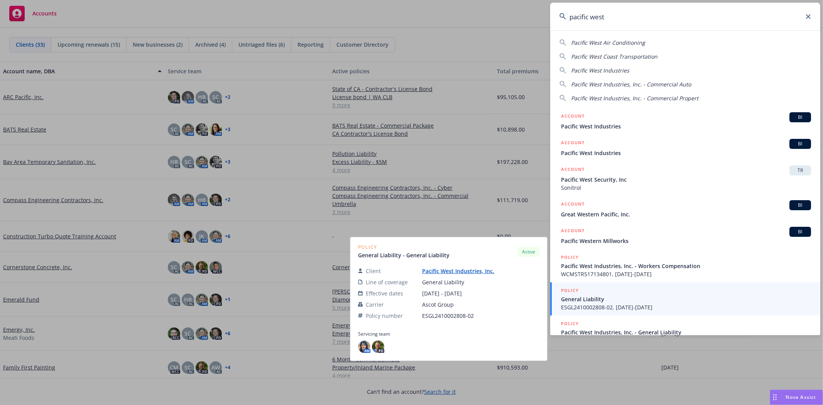
click at [592, 303] on span "ESGL2410002808-02, [DATE]-[DATE]" at bounding box center [686, 307] width 250 height 8
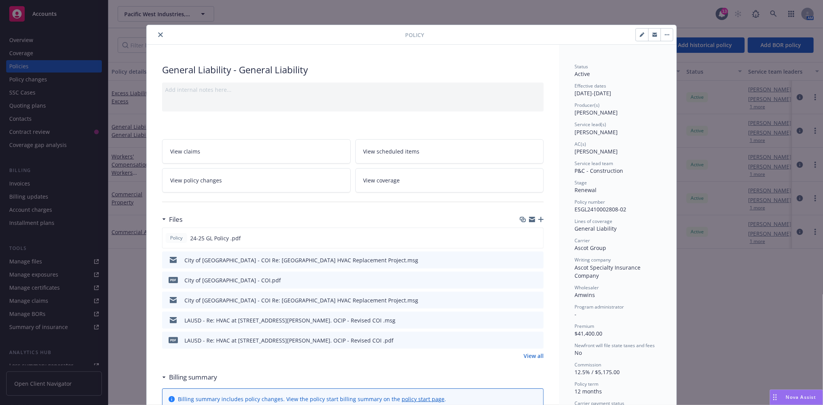
click at [158, 34] on icon "close" at bounding box center [160, 34] width 5 height 5
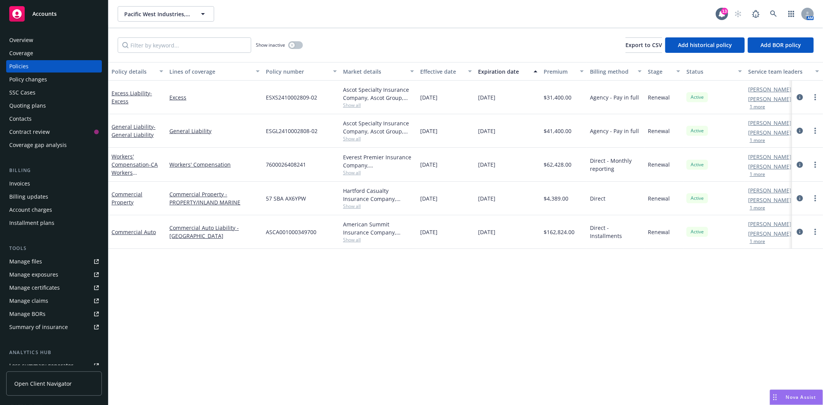
click at [13, 37] on div "Overview" at bounding box center [21, 40] width 24 height 12
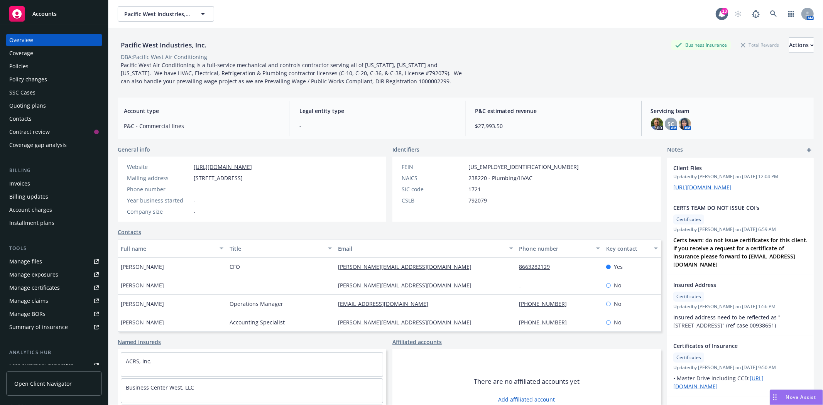
click at [43, 12] on span "Accounts" at bounding box center [44, 14] width 24 height 6
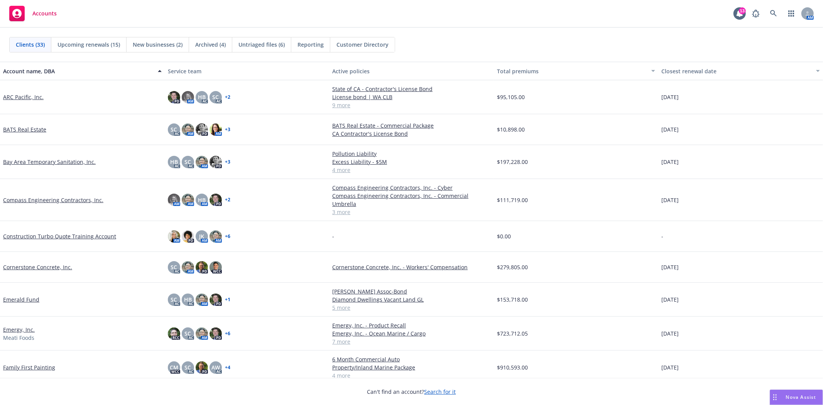
click at [147, 44] on span "New businesses (2)" at bounding box center [158, 45] width 50 height 8
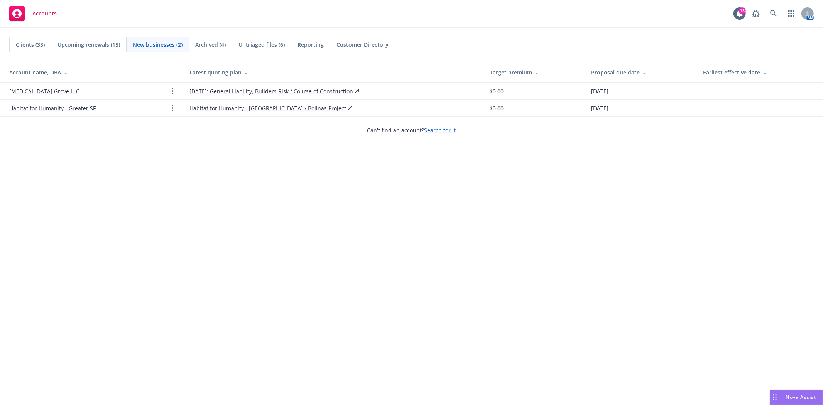
click at [68, 109] on link "Habitat for Humanity - Greater SF" at bounding box center [52, 108] width 86 height 8
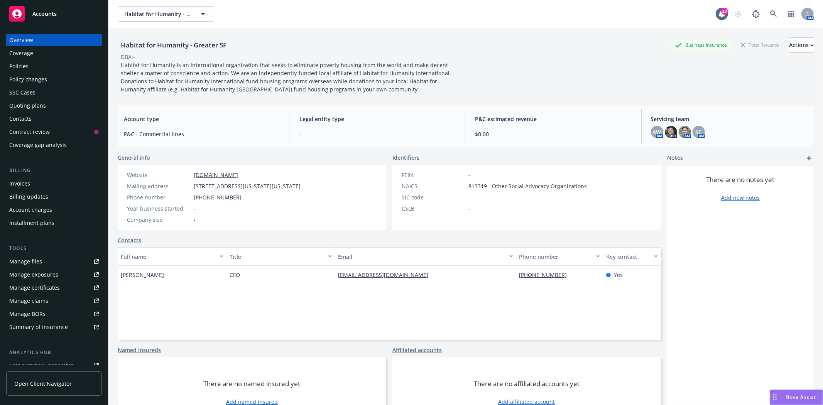
click at [48, 103] on div "Quoting plans" at bounding box center [54, 106] width 90 height 12
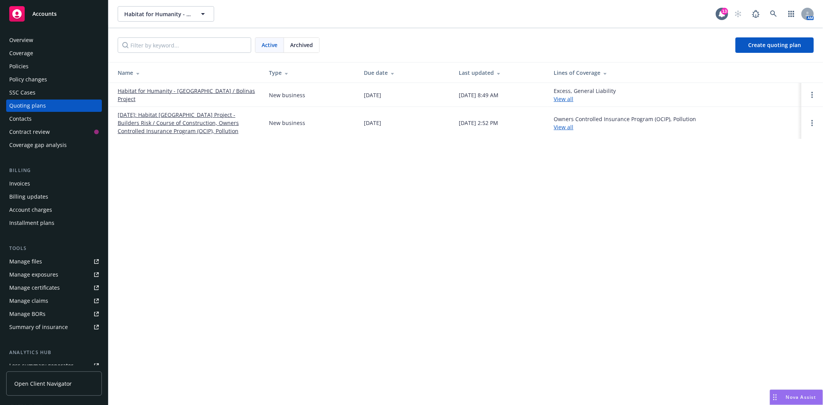
click at [199, 95] on link "Habitat for Humanity - [GEOGRAPHIC_DATA] / Bolinas Project" at bounding box center [187, 95] width 139 height 16
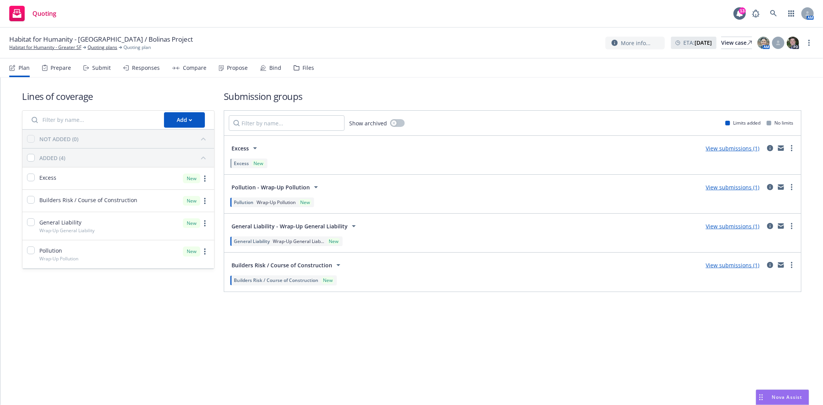
click at [308, 66] on div "Files" at bounding box center [309, 68] width 12 height 6
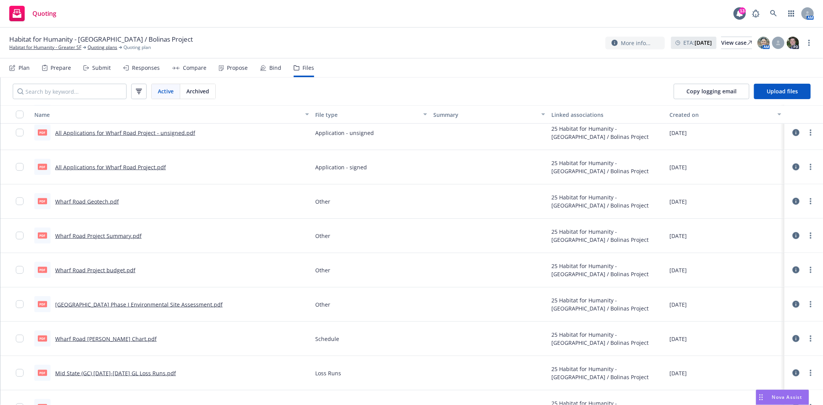
scroll to position [917, 0]
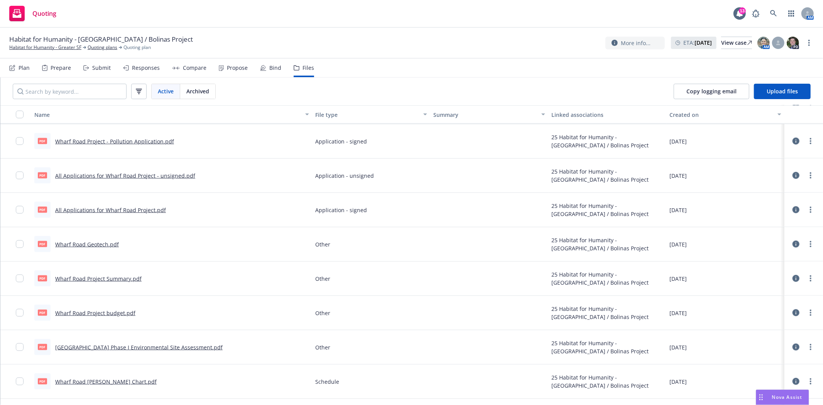
click at [114, 210] on link "All Applications for Wharf Road Project.pdf" at bounding box center [110, 209] width 111 height 7
